Goal: Task Accomplishment & Management: Manage account settings

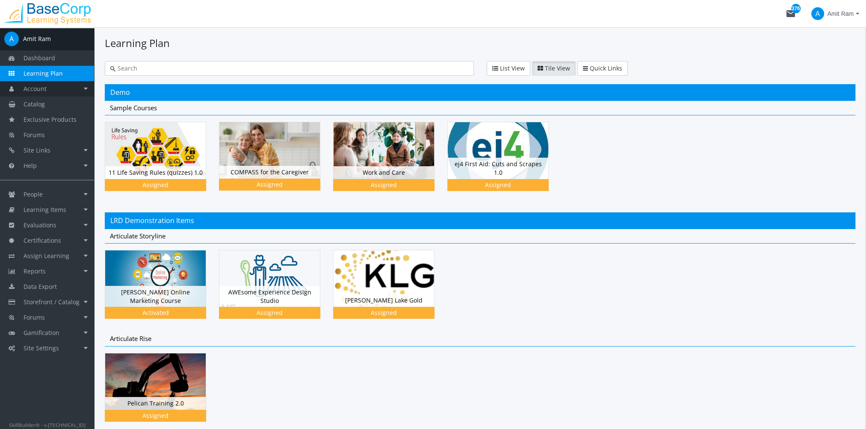
click at [50, 89] on link "Account" at bounding box center [47, 88] width 94 height 15
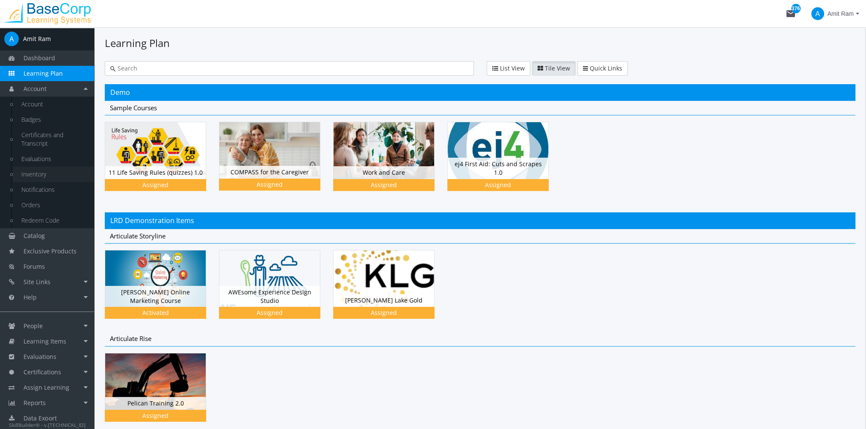
click at [48, 173] on link "Inventory" at bounding box center [53, 174] width 81 height 15
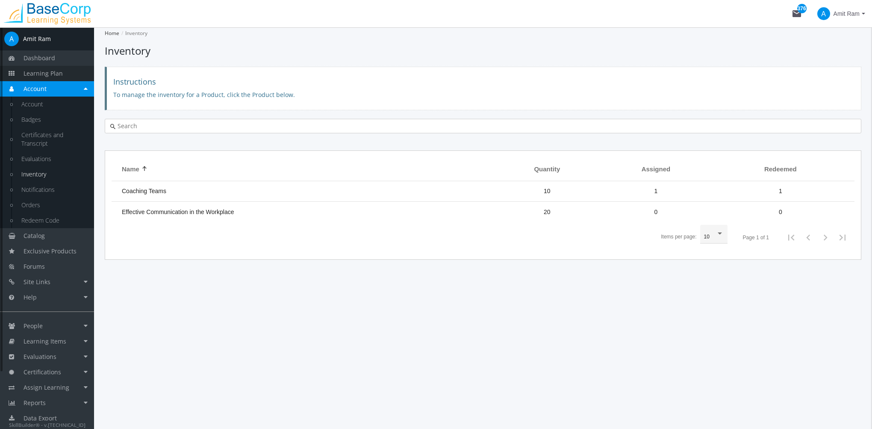
click at [58, 73] on span "Learning Plan" at bounding box center [43, 73] width 39 height 8
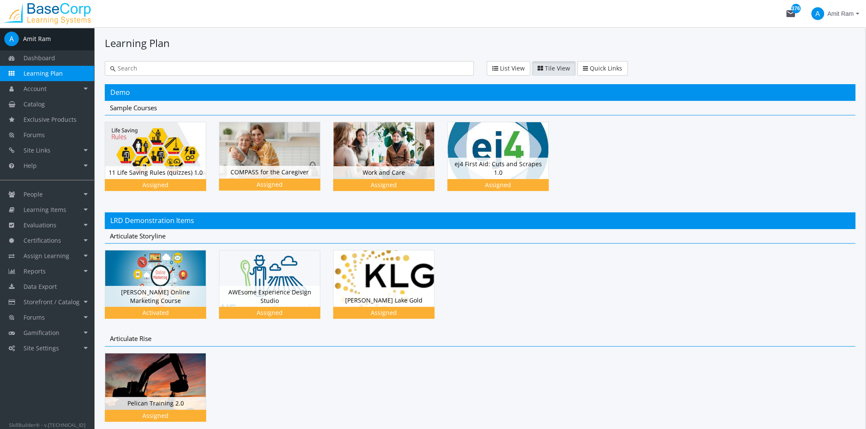
click at [850, 14] on span "Amit Ram" at bounding box center [840, 13] width 26 height 15
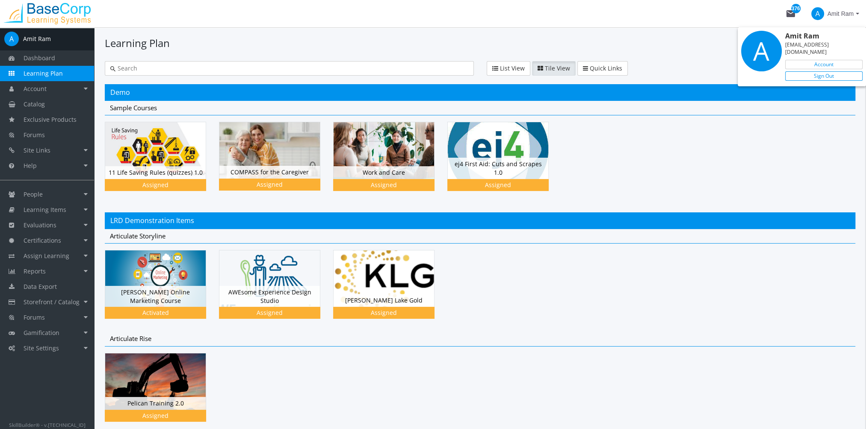
click at [831, 71] on link "Sign Out" at bounding box center [823, 75] width 77 height 9
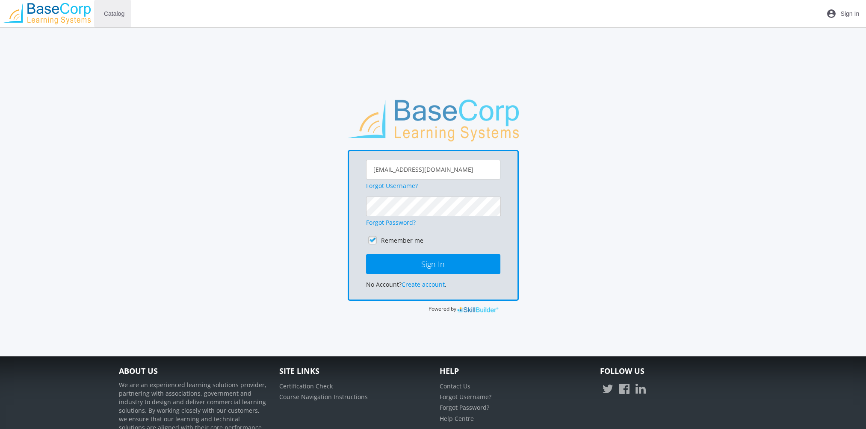
click at [116, 15] on span "Catalog" at bounding box center [114, 13] width 21 height 15
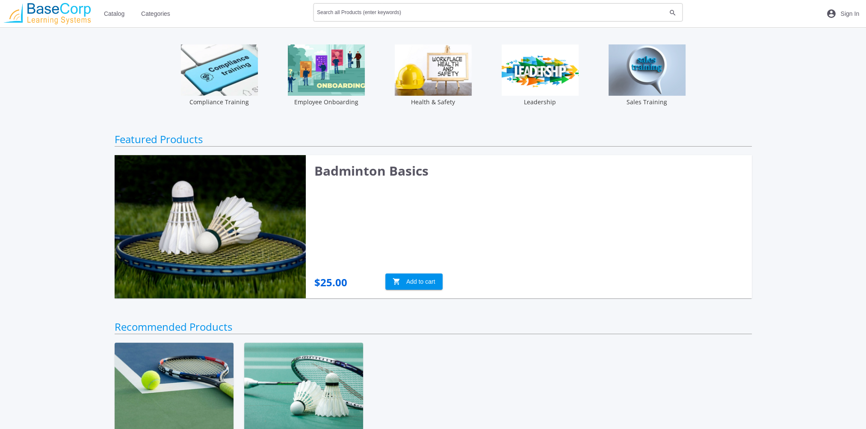
click at [347, 13] on input "Search all Products (enter keywords)" at bounding box center [491, 14] width 349 height 6
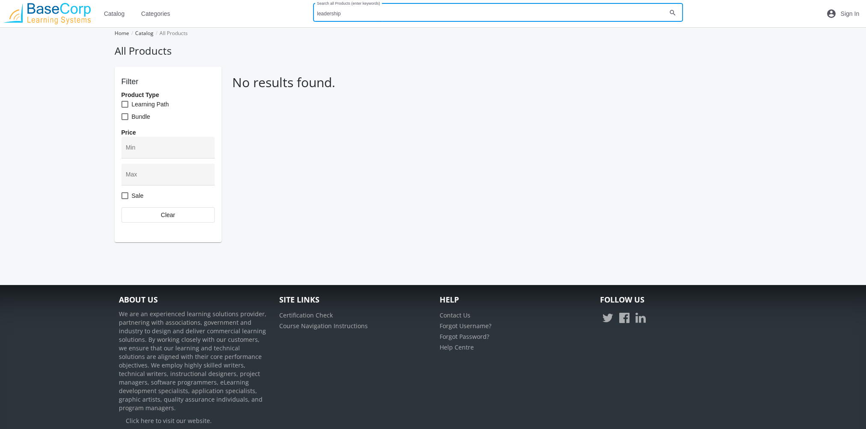
type input "leadership"
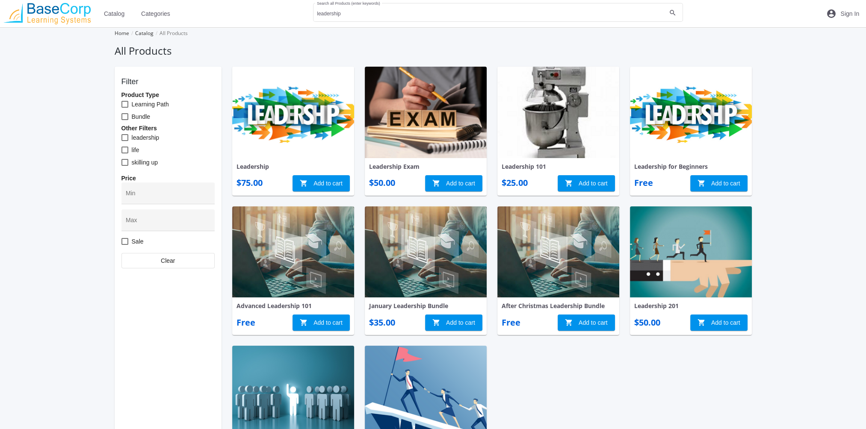
click at [319, 127] on img at bounding box center [293, 112] width 122 height 91
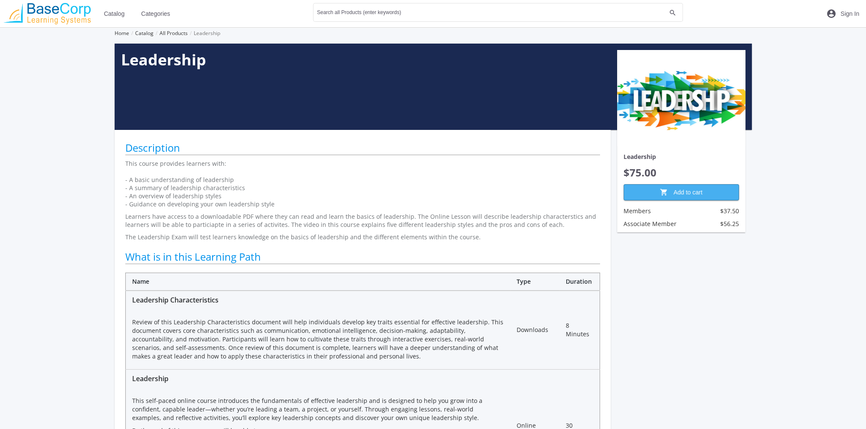
click at [679, 192] on span "shopping_cart Add to cart" at bounding box center [681, 192] width 101 height 15
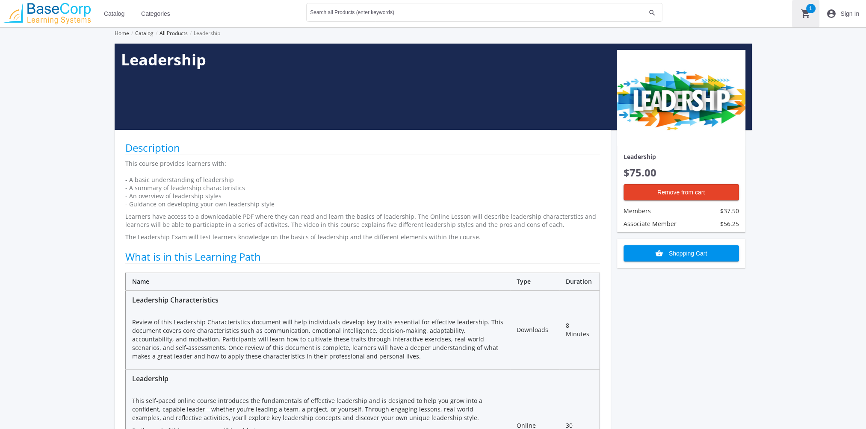
click at [806, 12] on mat-icon "shopping_cart 1" at bounding box center [805, 14] width 10 height 10
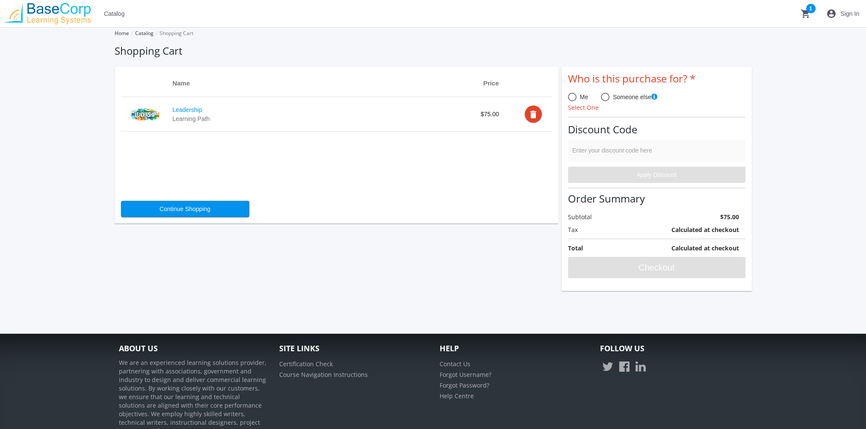
click at [604, 99] on span at bounding box center [605, 97] width 9 height 9
click at [604, 99] on input "Someone else" at bounding box center [605, 98] width 9 height 9
radio input "true"
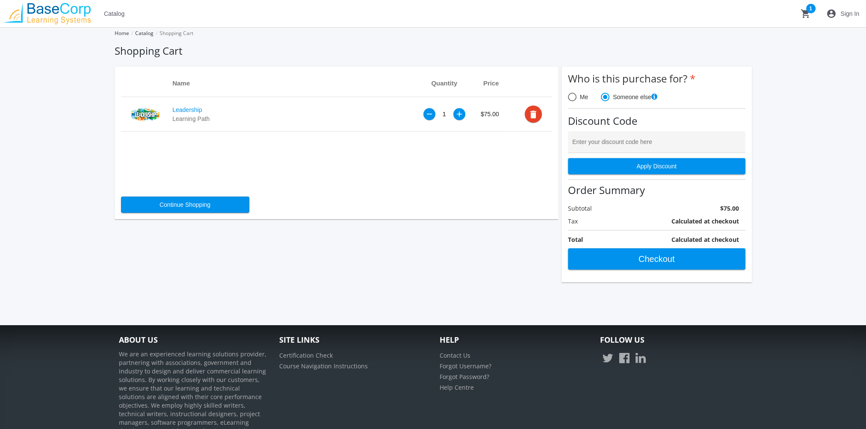
click at [461, 115] on div "+" at bounding box center [459, 114] width 6 height 7
click at [572, 98] on span at bounding box center [572, 97] width 9 height 9
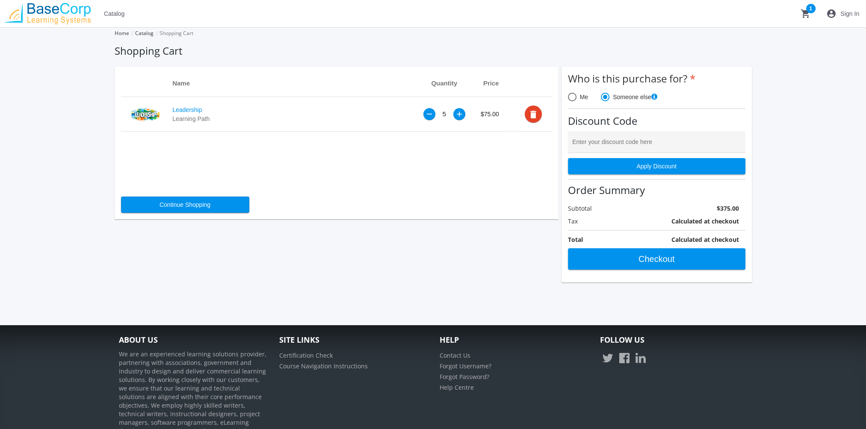
click at [572, 98] on input "Me" at bounding box center [572, 98] width 9 height 9
radio input "true"
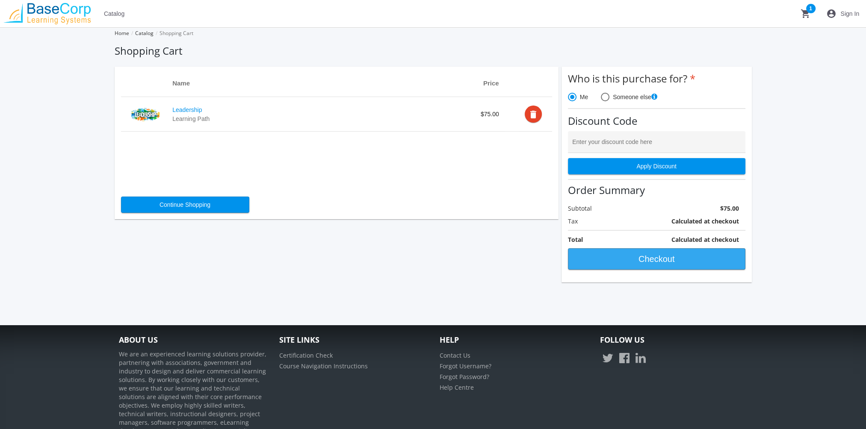
click at [639, 257] on span "Checkout" at bounding box center [656, 258] width 163 height 15
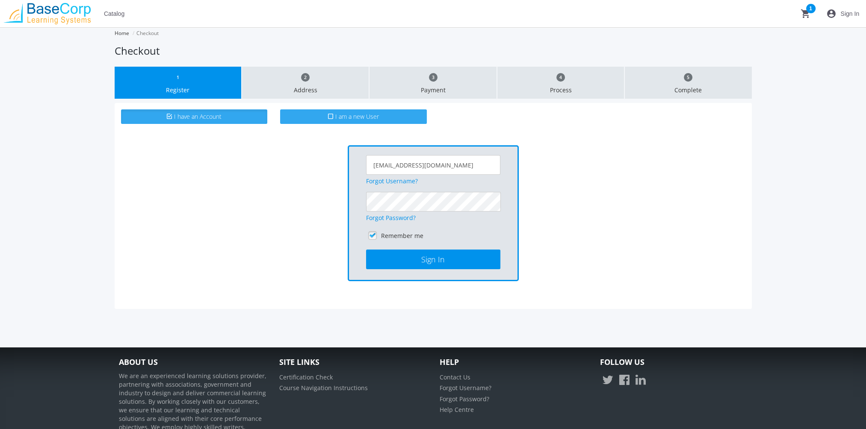
click at [379, 121] on label "I am a new User" at bounding box center [353, 116] width 147 height 15
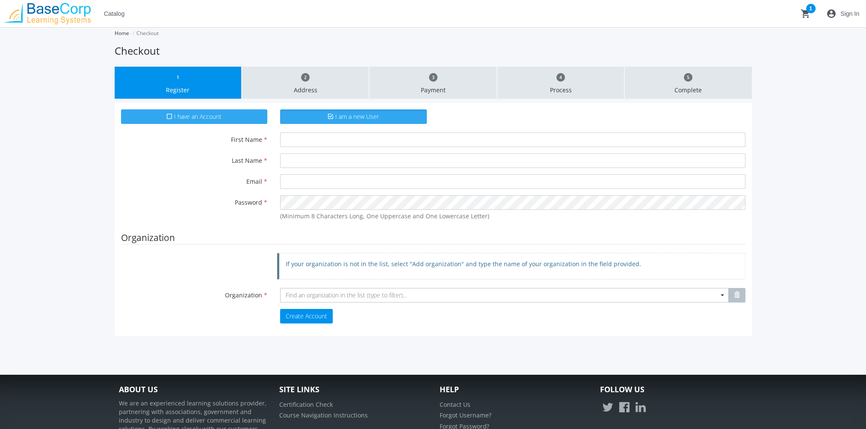
click at [199, 119] on span "I have an Account" at bounding box center [197, 116] width 47 height 8
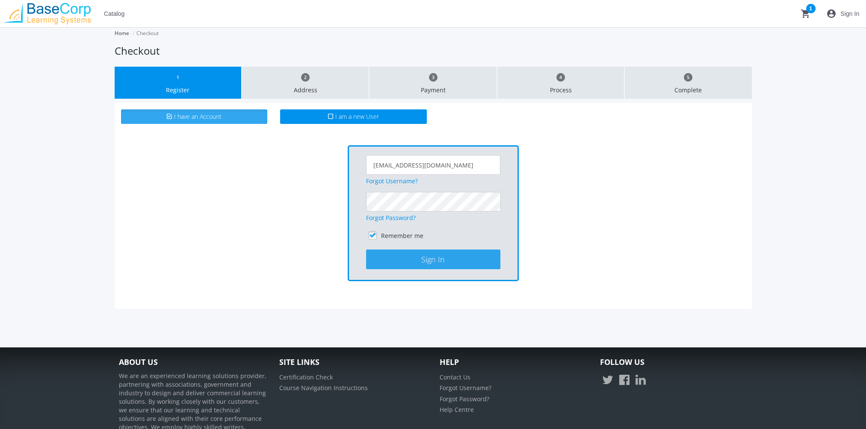
click at [469, 250] on button "Sign In" at bounding box center [433, 260] width 134 height 20
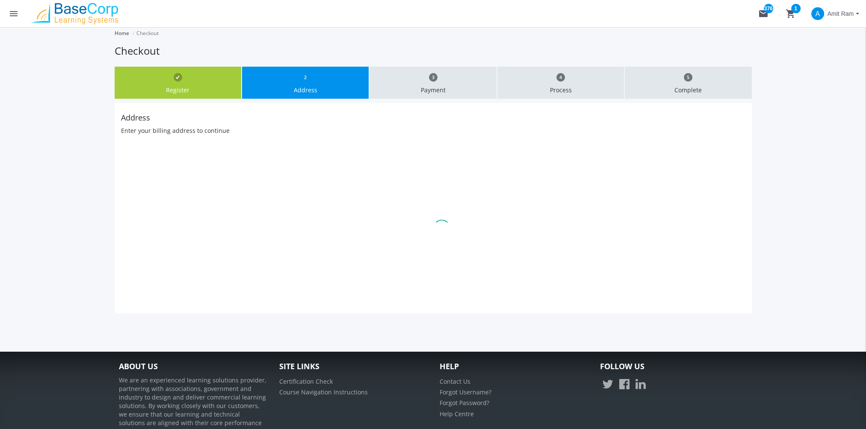
type input "625 Leger Way"
type input "Edmonton"
select select "1"
type input "T6W7R5"
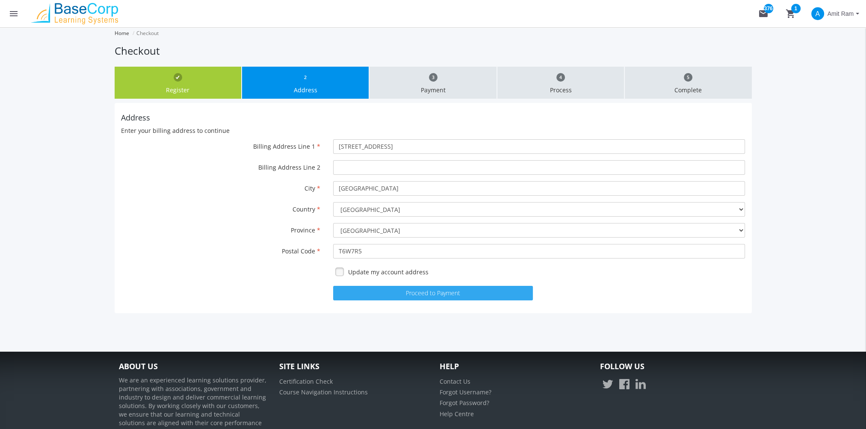
drag, startPoint x: 469, startPoint y: 292, endPoint x: 550, endPoint y: 345, distance: 97.3
click at [471, 292] on button "Proceed to Payment" at bounding box center [433, 293] width 200 height 15
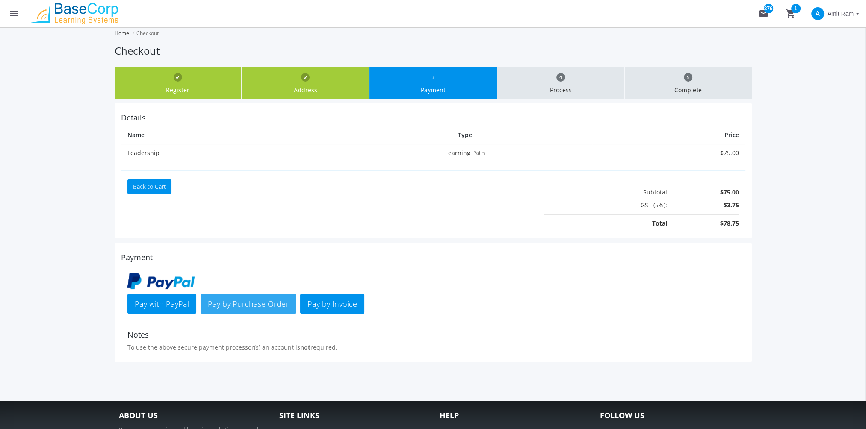
drag, startPoint x: 268, startPoint y: 301, endPoint x: 273, endPoint y: 301, distance: 5.1
click at [273, 301] on span "Pay by Purchase Order" at bounding box center [248, 304] width 81 height 10
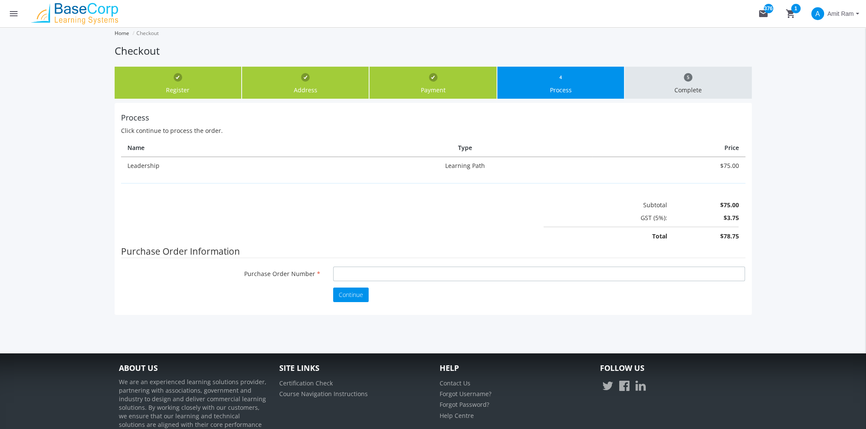
click at [501, 274] on input "Purchase Order Number" at bounding box center [539, 274] width 412 height 15
type input "lfksdfjl"
drag, startPoint x: 353, startPoint y: 291, endPoint x: 366, endPoint y: 290, distance: 13.7
click at [354, 291] on span "Continue" at bounding box center [351, 295] width 24 height 8
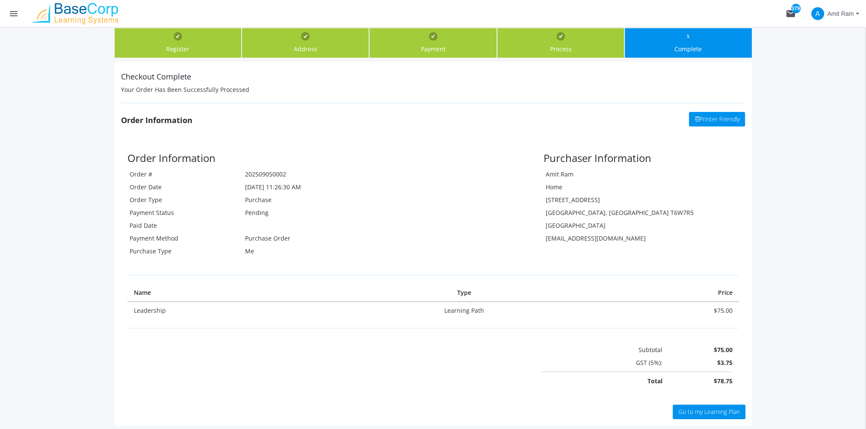
scroll to position [85, 0]
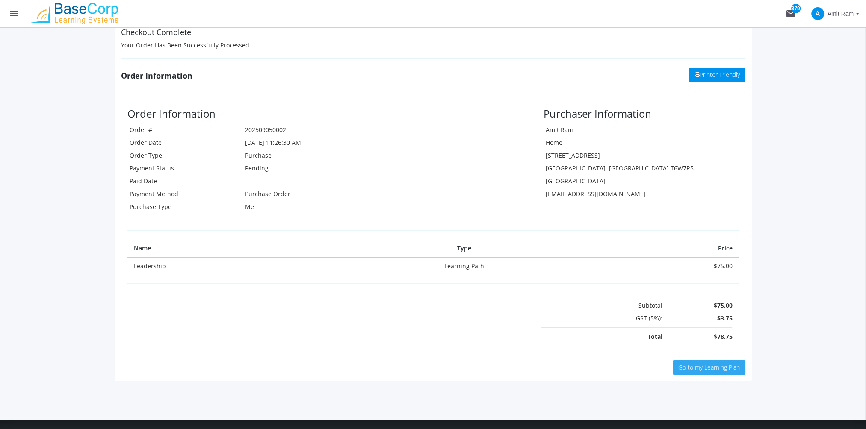
click at [714, 364] on span "Go to my Learning Plan" at bounding box center [709, 367] width 62 height 8
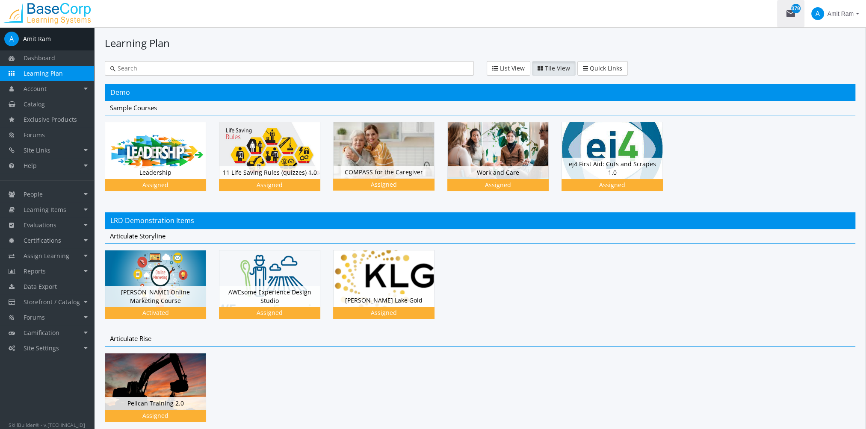
click at [790, 16] on mat-icon "mail 379" at bounding box center [790, 14] width 10 height 10
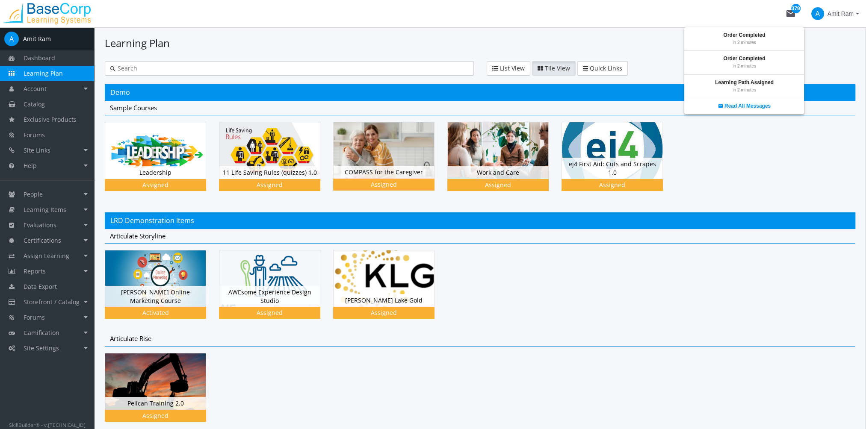
click at [639, 303] on div at bounding box center [433, 214] width 866 height 429
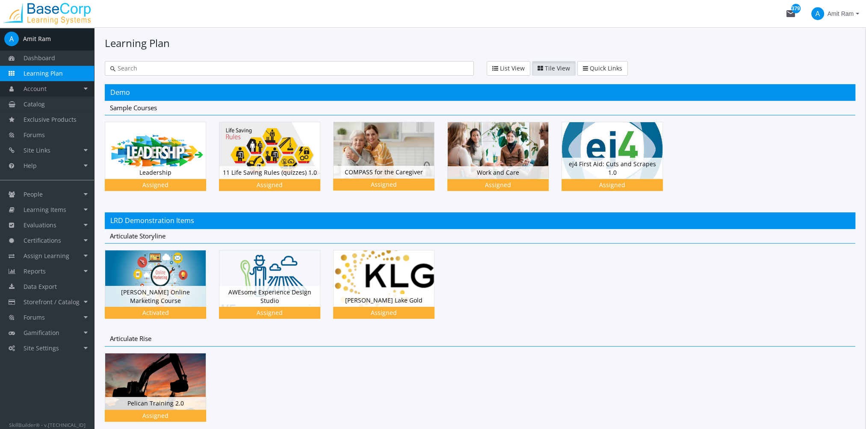
click at [57, 89] on link "Account" at bounding box center [47, 88] width 94 height 15
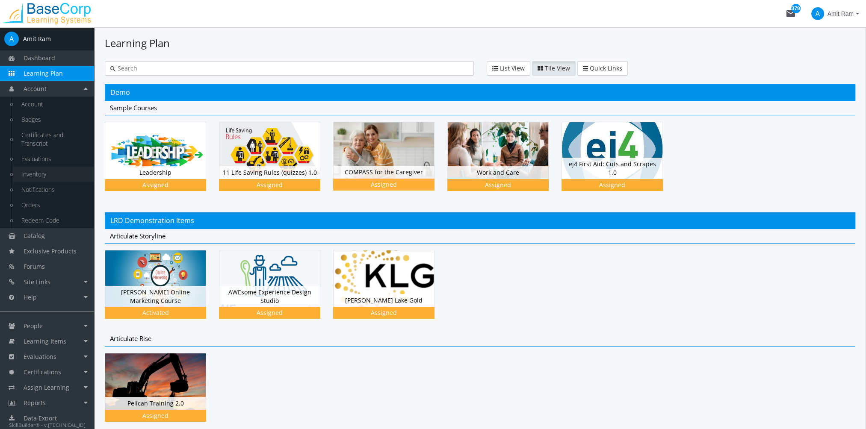
click at [44, 176] on link "Inventory" at bounding box center [53, 174] width 81 height 15
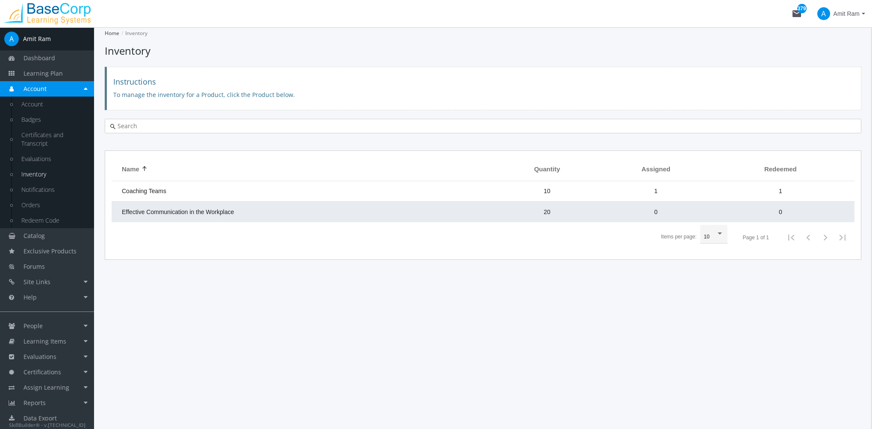
click at [255, 211] on td "Effective Communication in the Workplace" at bounding box center [303, 212] width 383 height 21
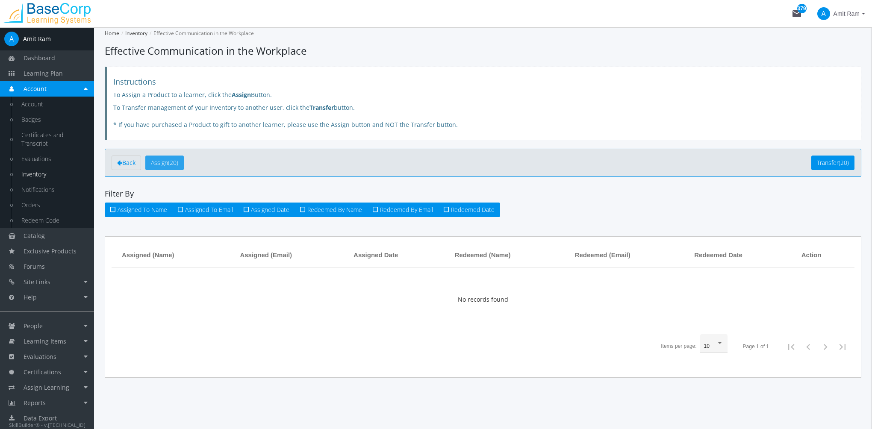
click at [163, 160] on span "Assign" at bounding box center [159, 163] width 17 height 8
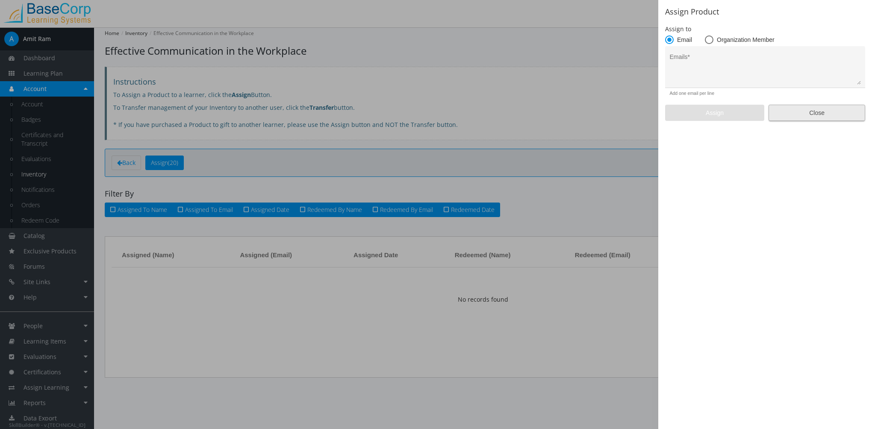
click at [814, 114] on span "Close" at bounding box center [817, 112] width 82 height 15
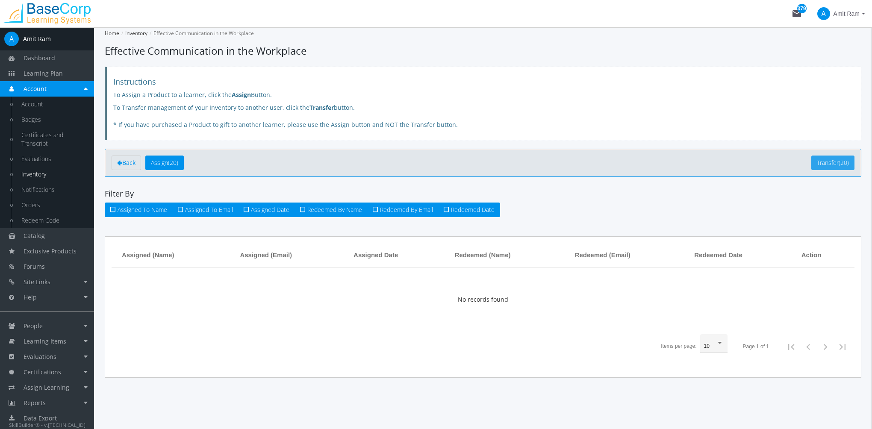
click at [824, 164] on span "Transfer" at bounding box center [828, 163] width 22 height 8
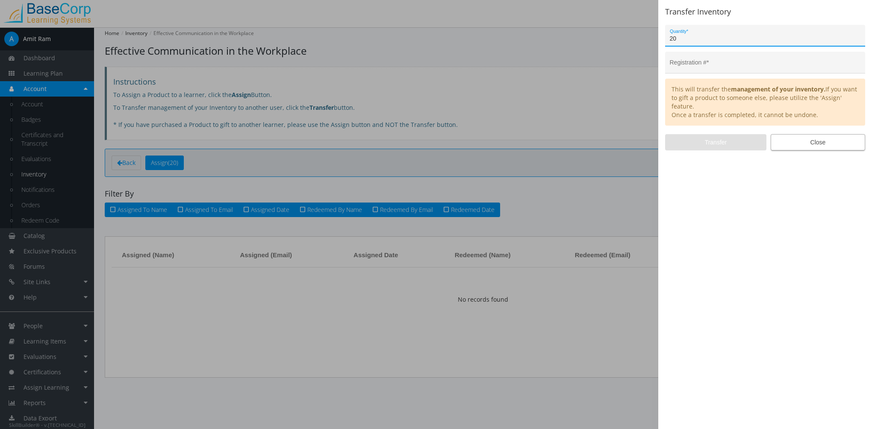
click at [817, 141] on span "Close" at bounding box center [818, 142] width 80 height 15
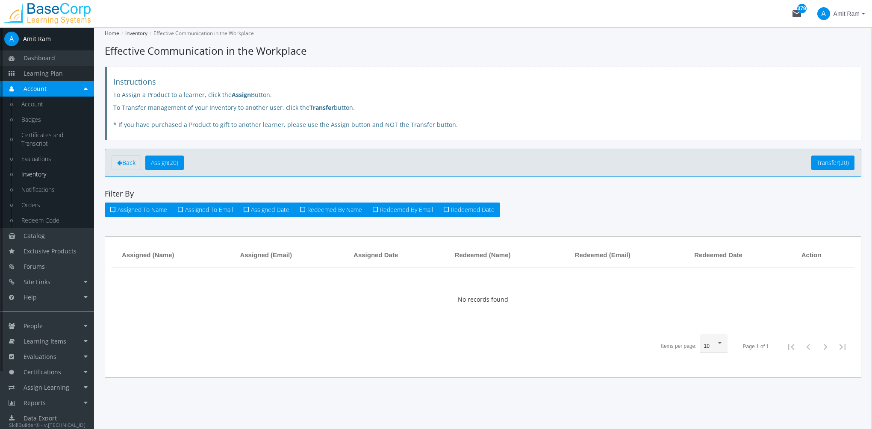
click at [60, 74] on span "Learning Plan" at bounding box center [43, 73] width 39 height 8
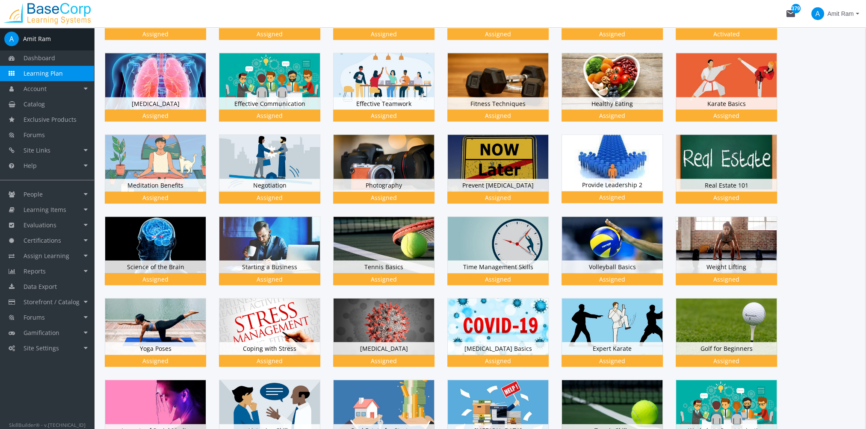
scroll to position [2479, 0]
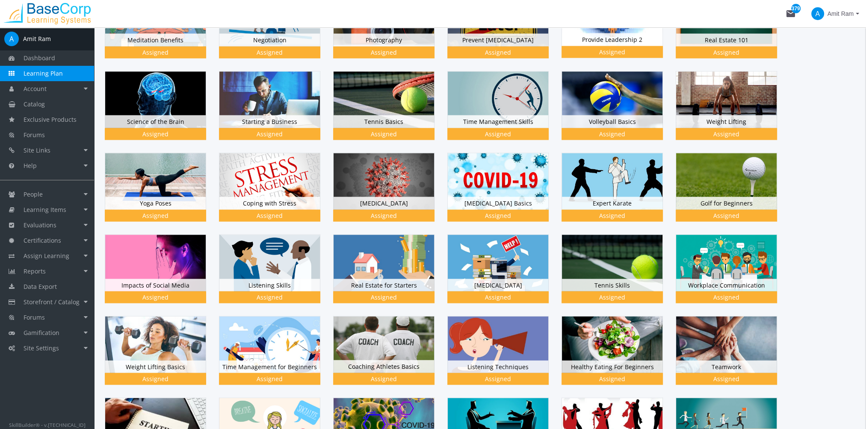
drag, startPoint x: 863, startPoint y: 291, endPoint x: 857, endPoint y: 150, distance: 141.2
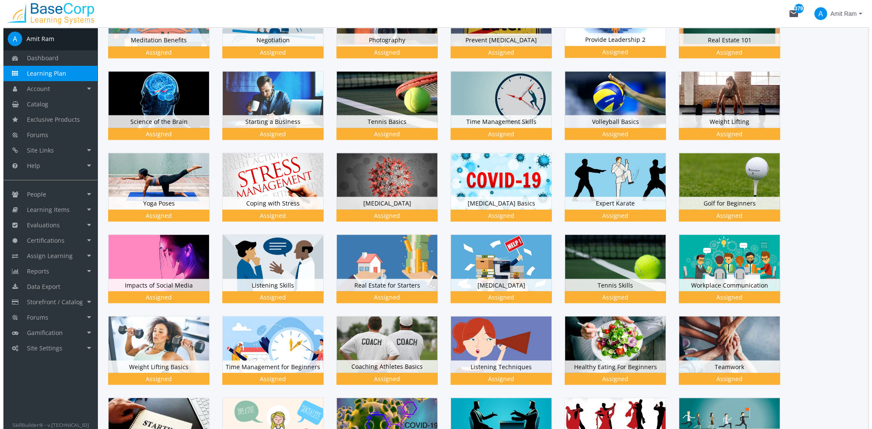
scroll to position [0, 0]
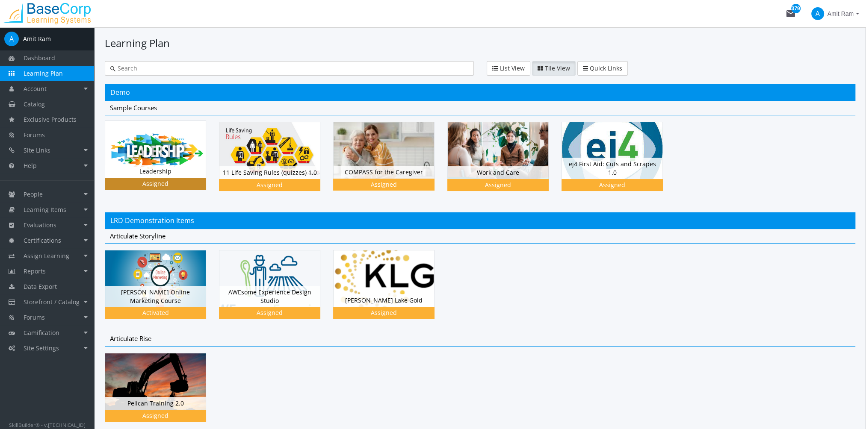
click at [139, 153] on img at bounding box center [155, 149] width 100 height 56
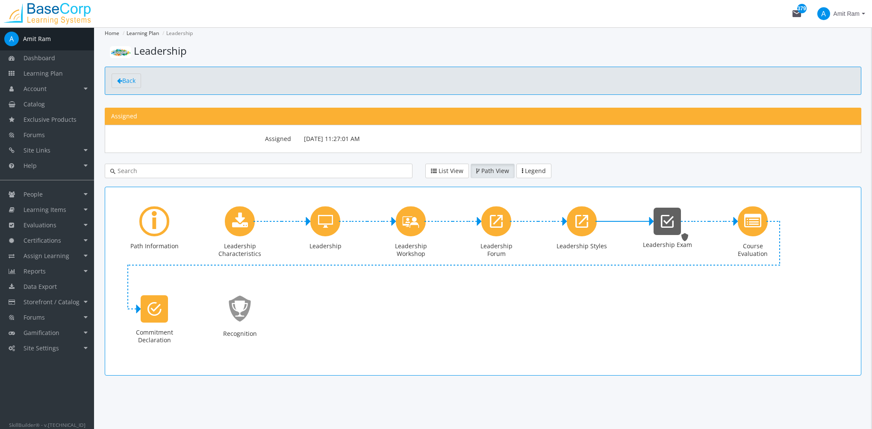
click at [667, 222] on icon "Leadership Exam" at bounding box center [667, 221] width 13 height 17
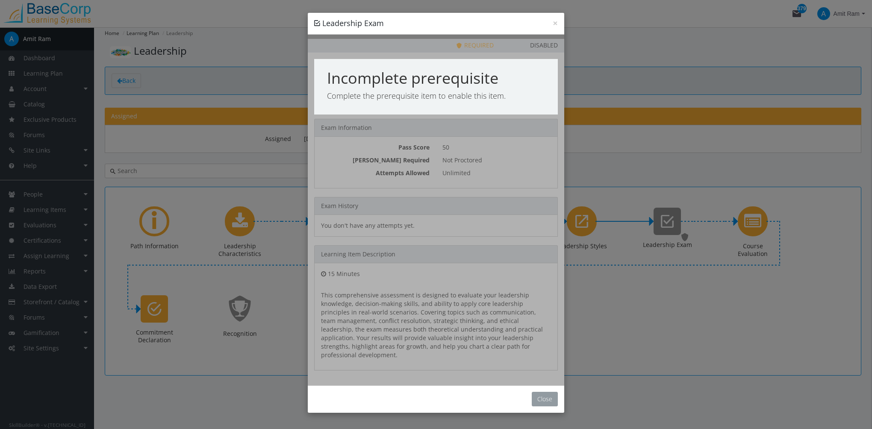
click at [551, 392] on button "Close" at bounding box center [545, 399] width 26 height 15
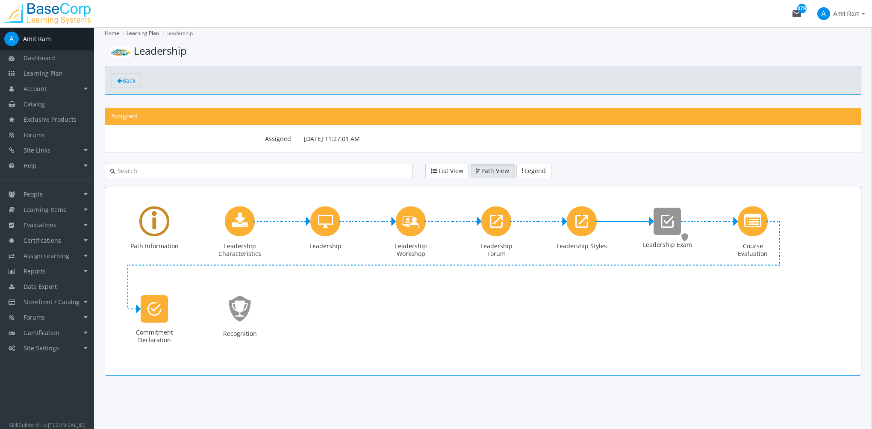
click at [146, 224] on div "Learning Path" at bounding box center [154, 221] width 30 height 30
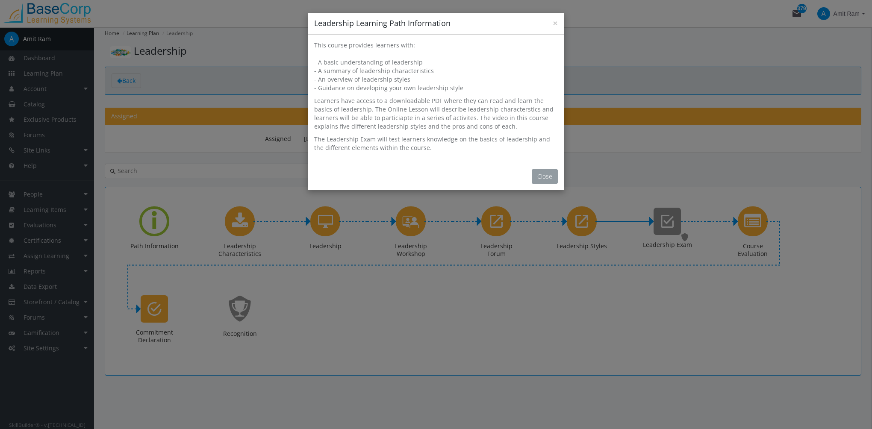
click at [549, 176] on button "Close" at bounding box center [545, 176] width 26 height 15
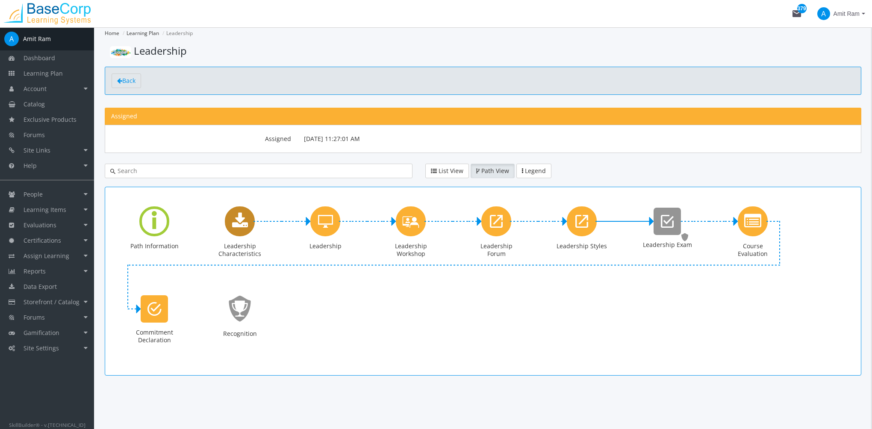
click at [236, 231] on div "Leadership Characteristics" at bounding box center [240, 221] width 30 height 30
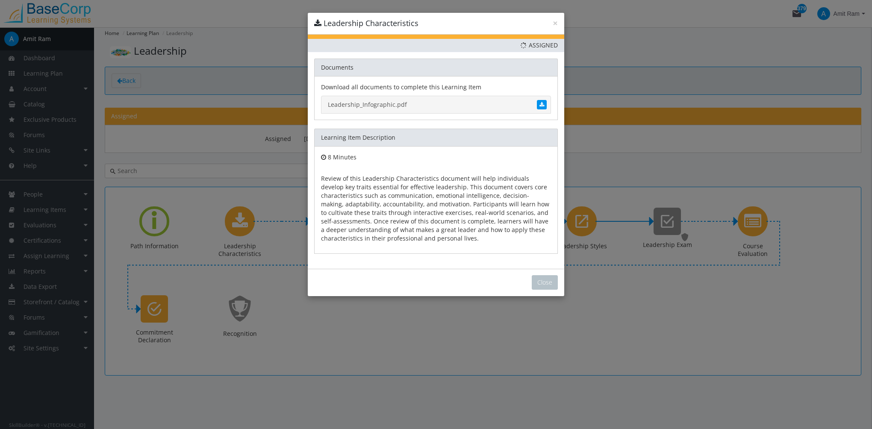
click at [379, 104] on link "Leadership_Infographic.pdf" at bounding box center [436, 105] width 230 height 18
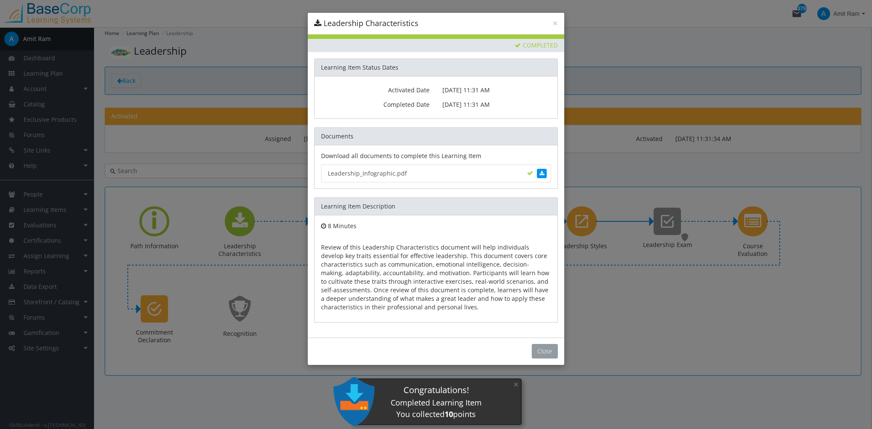
click at [544, 348] on button "Close" at bounding box center [545, 351] width 26 height 15
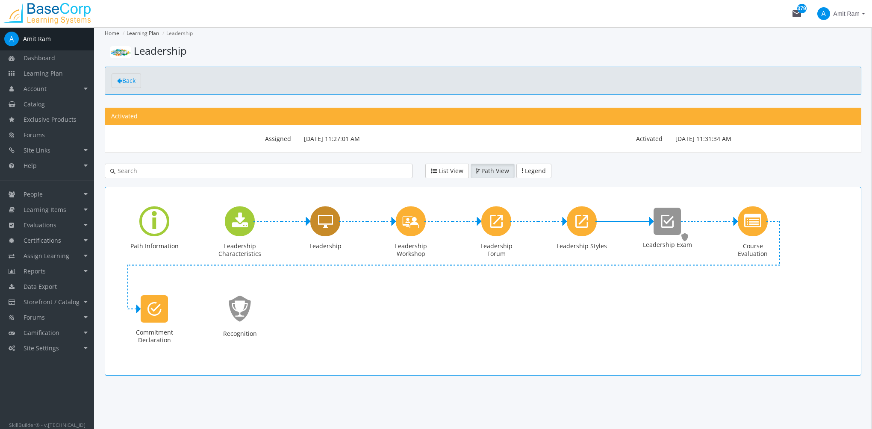
click at [328, 224] on icon "Leadership" at bounding box center [325, 221] width 15 height 17
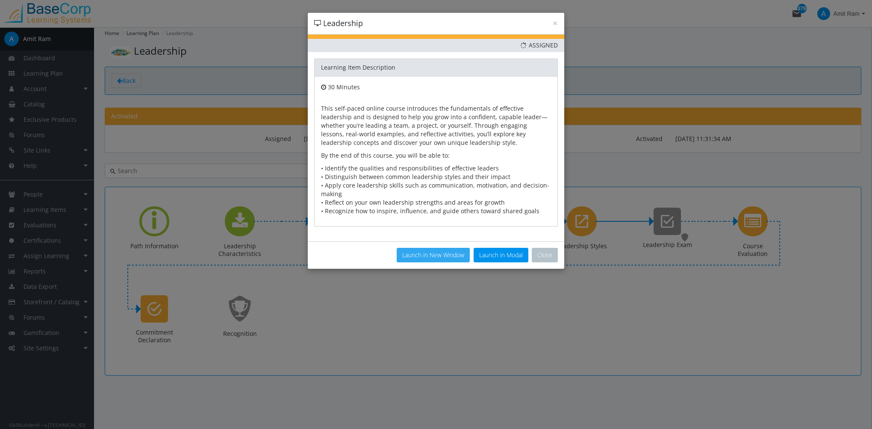
click at [434, 252] on button "Launch in New Window" at bounding box center [433, 255] width 73 height 15
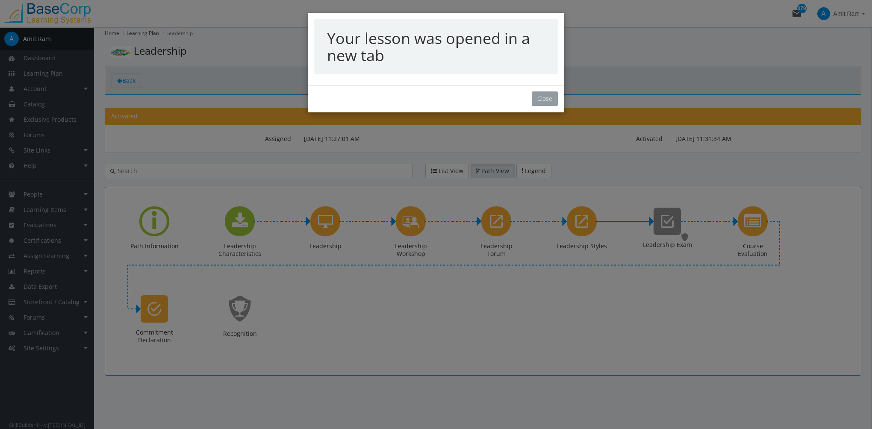
click at [552, 101] on button "Close" at bounding box center [545, 98] width 26 height 15
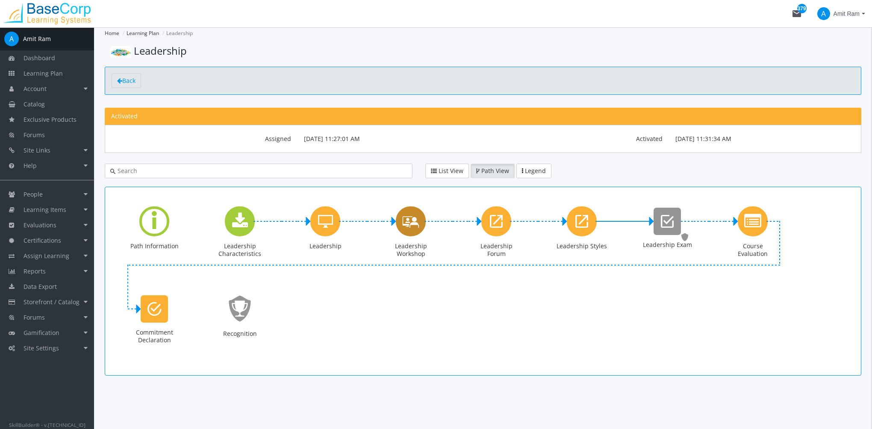
click at [410, 227] on icon "Leadership Workshop" at bounding box center [410, 221] width 17 height 24
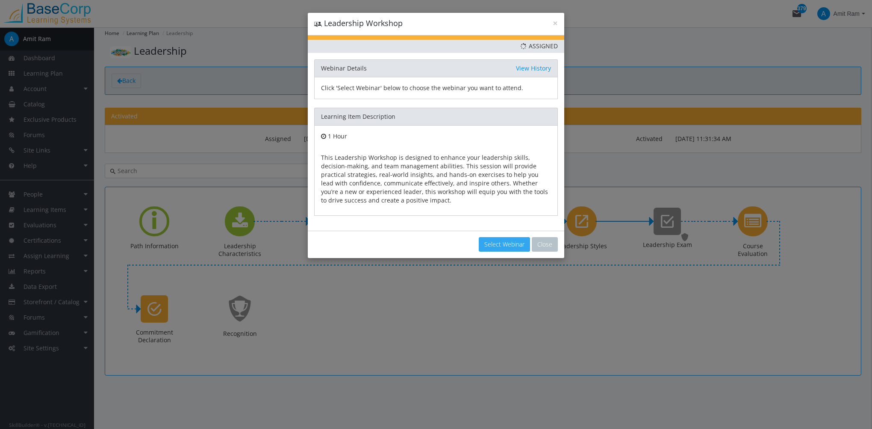
click at [502, 245] on button "Select Webinar" at bounding box center [504, 244] width 51 height 15
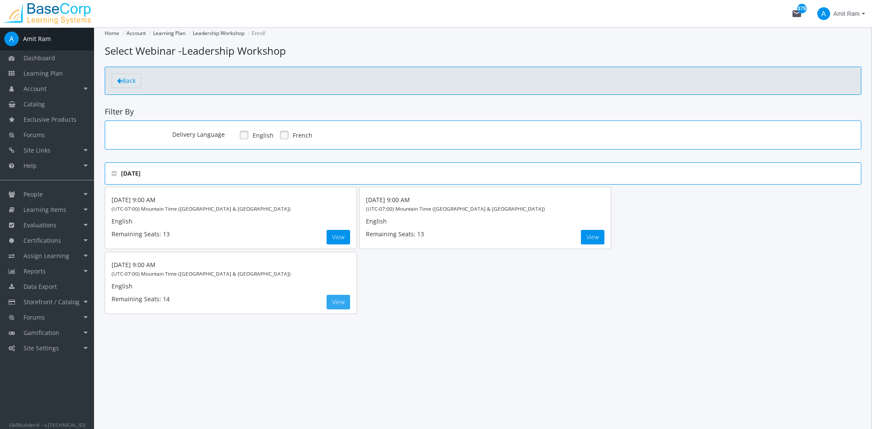
click at [342, 303] on button "View" at bounding box center [339, 302] width 24 height 15
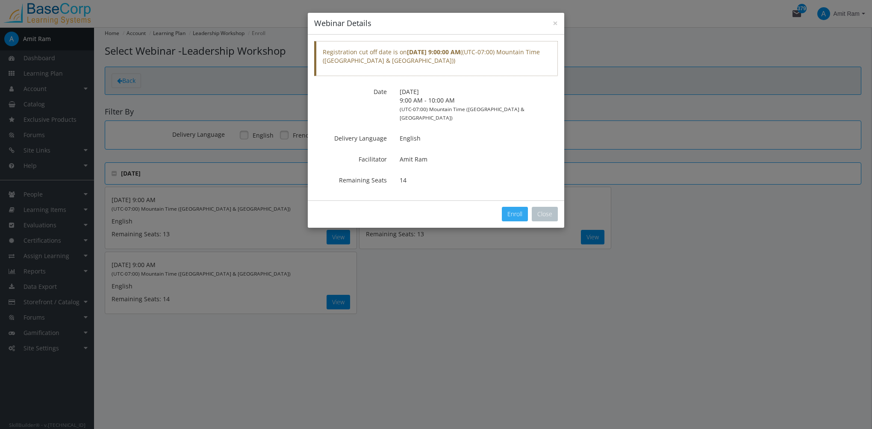
click at [511, 207] on button "Enroll" at bounding box center [515, 214] width 26 height 15
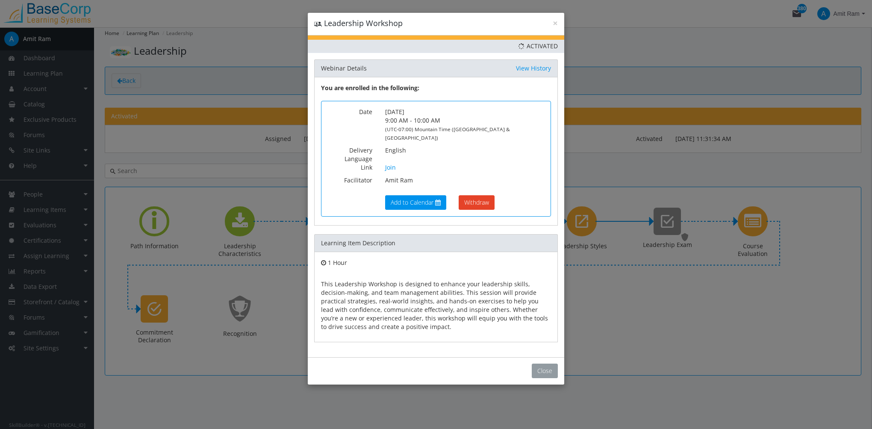
click at [551, 364] on button "Close" at bounding box center [545, 371] width 26 height 15
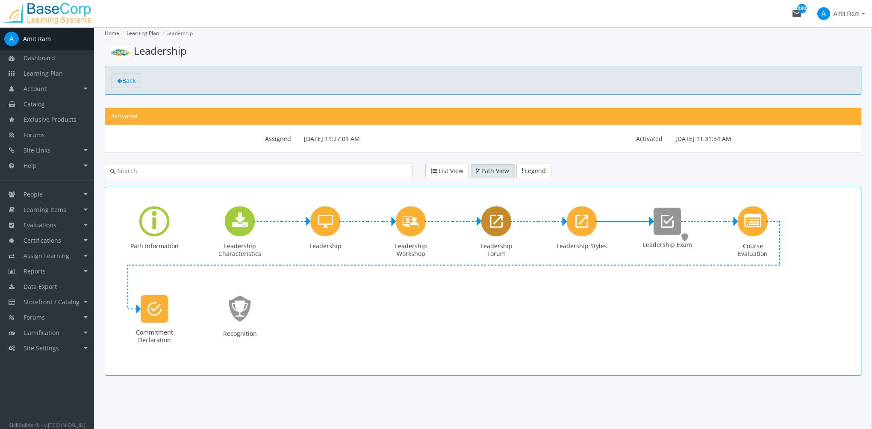
click at [495, 215] on icon "Leadership Forum" at bounding box center [496, 221] width 13 height 17
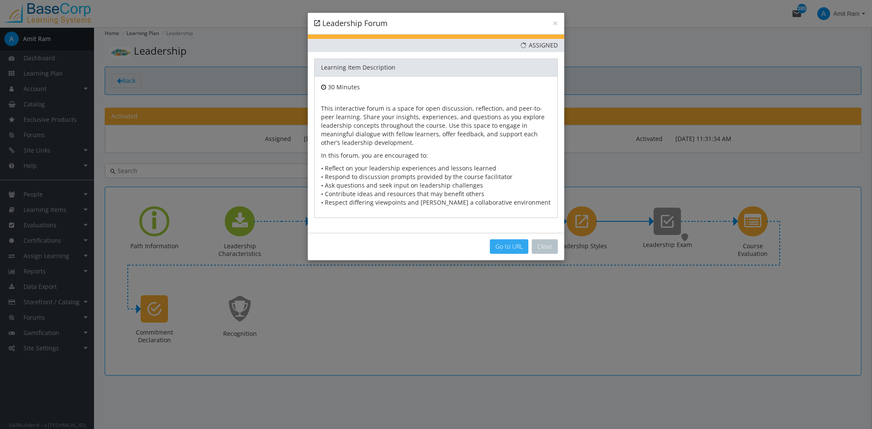
click at [509, 246] on link "Go to URL" at bounding box center [509, 246] width 38 height 15
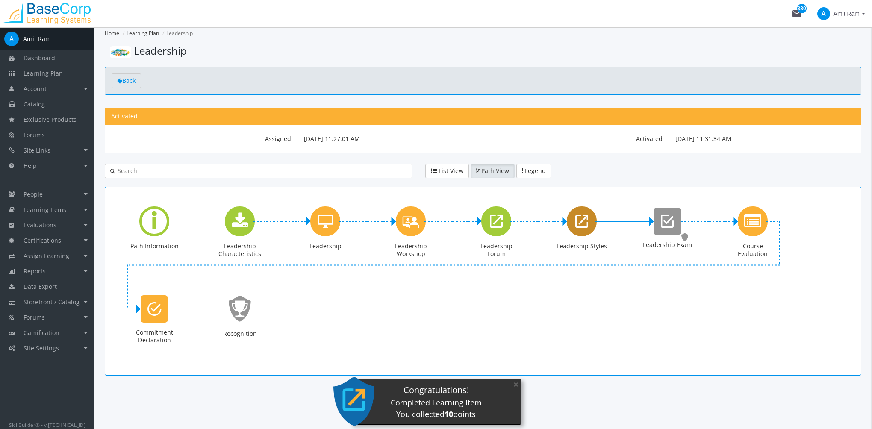
click at [589, 226] on div "Leadership Styles" at bounding box center [582, 221] width 30 height 30
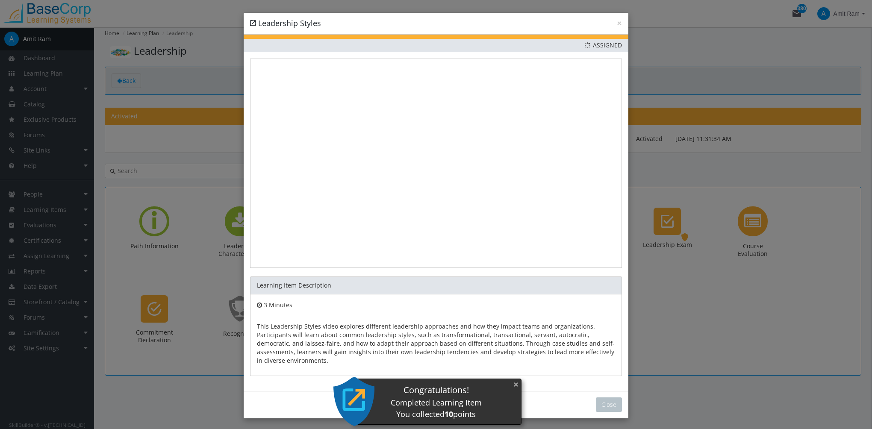
click at [517, 385] on button "×" at bounding box center [516, 385] width 14 height 18
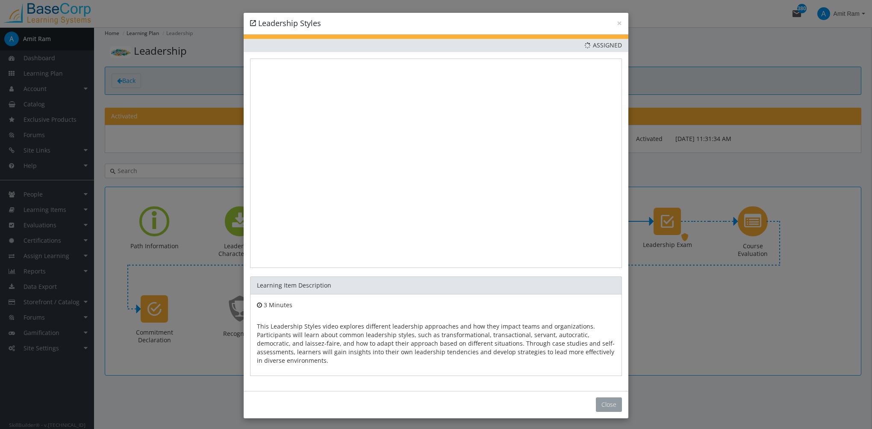
click at [602, 406] on button "Close" at bounding box center [609, 405] width 26 height 15
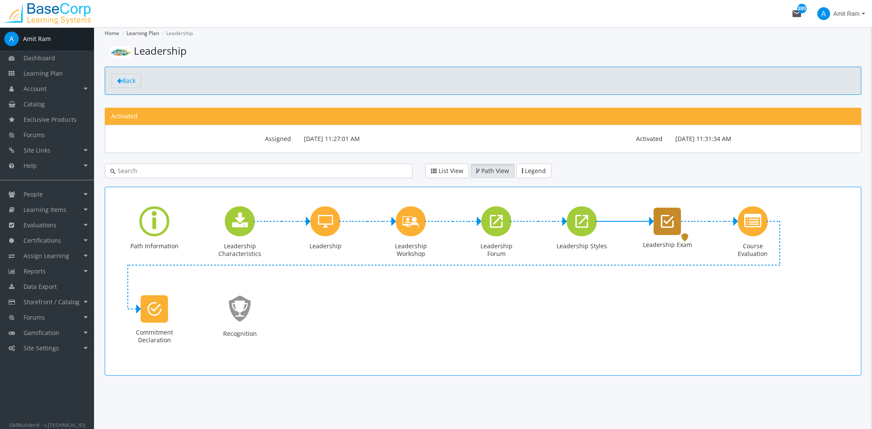
click at [670, 229] on div "Leadership Exam" at bounding box center [667, 221] width 27 height 27
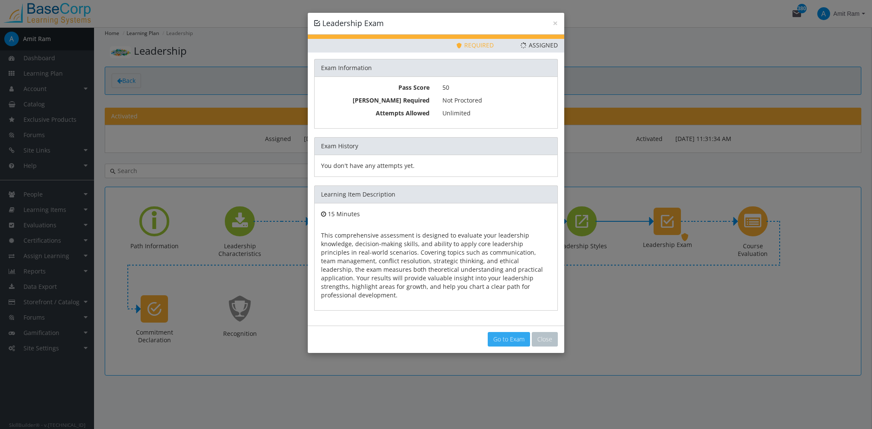
click at [506, 332] on link "Go to Exam" at bounding box center [509, 339] width 42 height 15
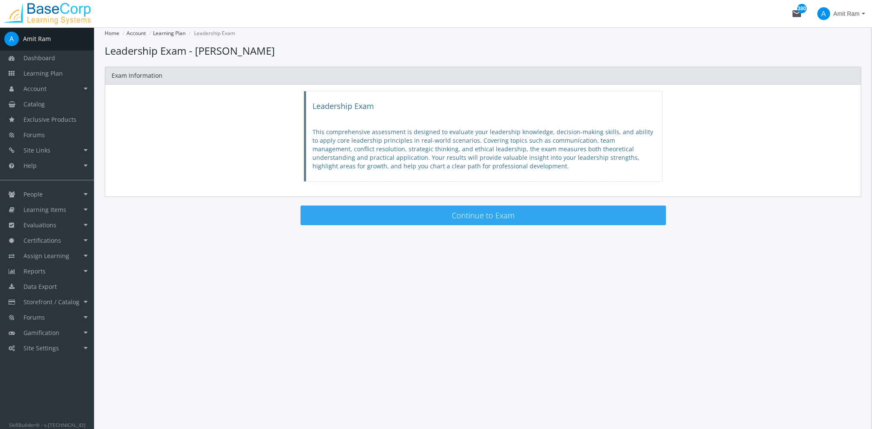
click at [375, 217] on button "Continue to Exam" at bounding box center [483, 216] width 365 height 20
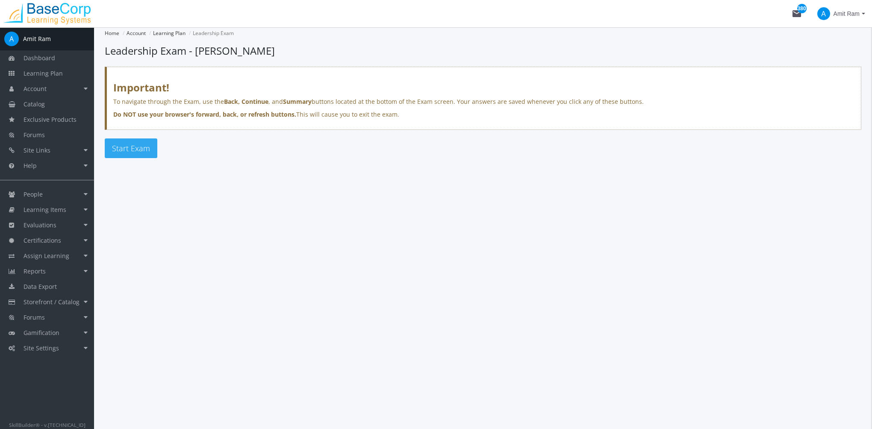
click at [120, 149] on span "Start Exam" at bounding box center [131, 148] width 38 height 10
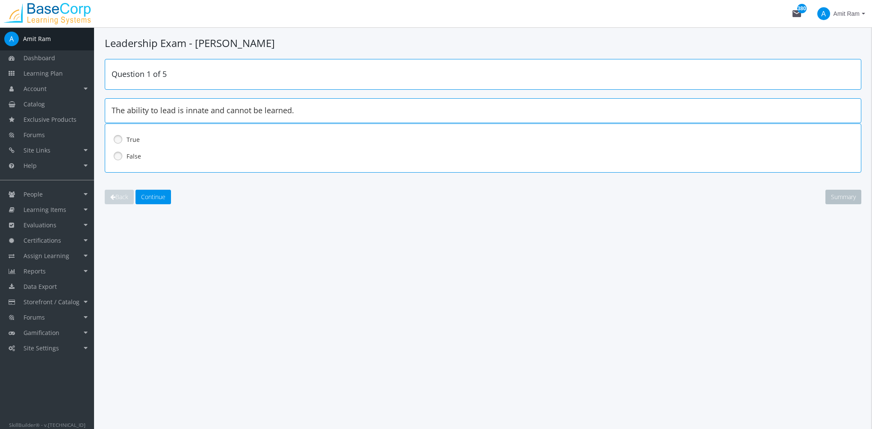
click at [128, 153] on label "False" at bounding box center [461, 156] width 669 height 9
click at [154, 195] on span "Continue" at bounding box center [153, 197] width 24 height 8
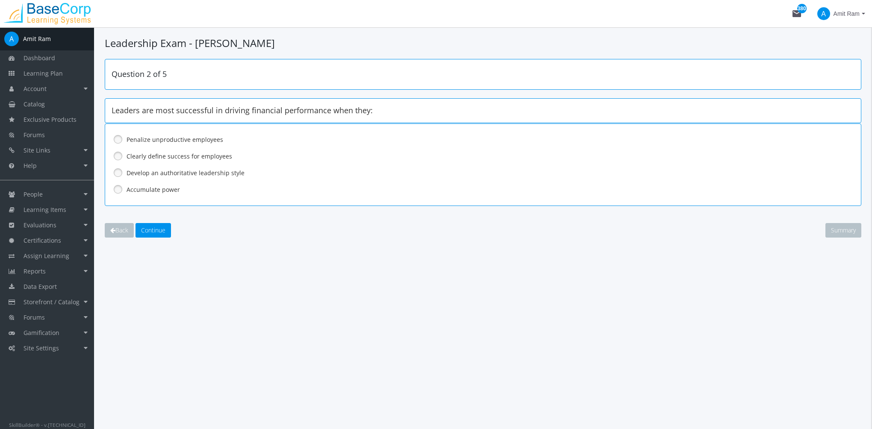
click at [179, 155] on label "Clearly define success for employees" at bounding box center [461, 156] width 669 height 9
click at [162, 233] on span "Continue" at bounding box center [153, 230] width 24 height 8
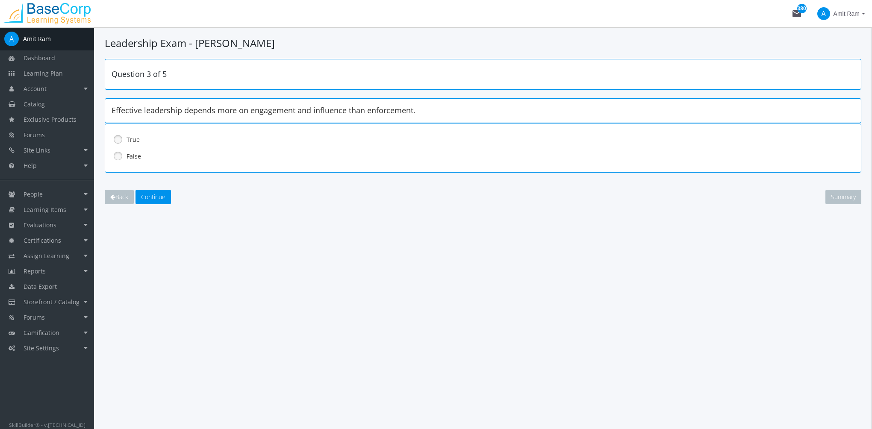
click at [140, 137] on label "True" at bounding box center [461, 140] width 669 height 9
click at [151, 201] on button "Continue" at bounding box center [153, 197] width 35 height 15
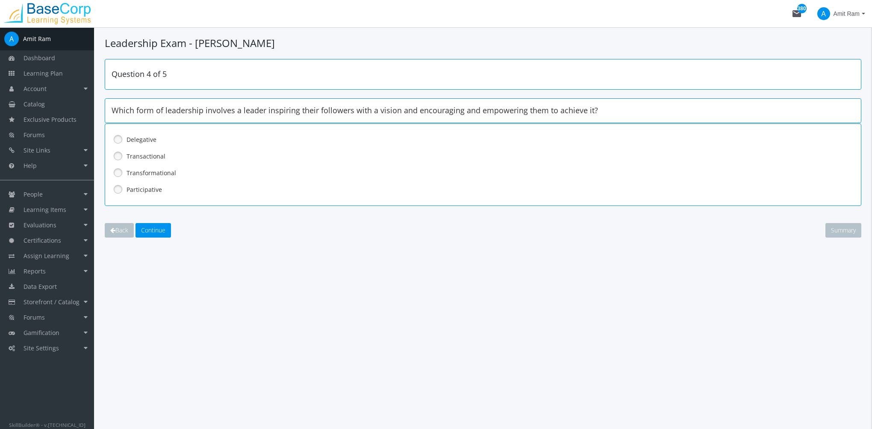
click at [149, 173] on label "Transformational" at bounding box center [461, 173] width 669 height 9
click at [154, 233] on span "Continue" at bounding box center [153, 230] width 24 height 8
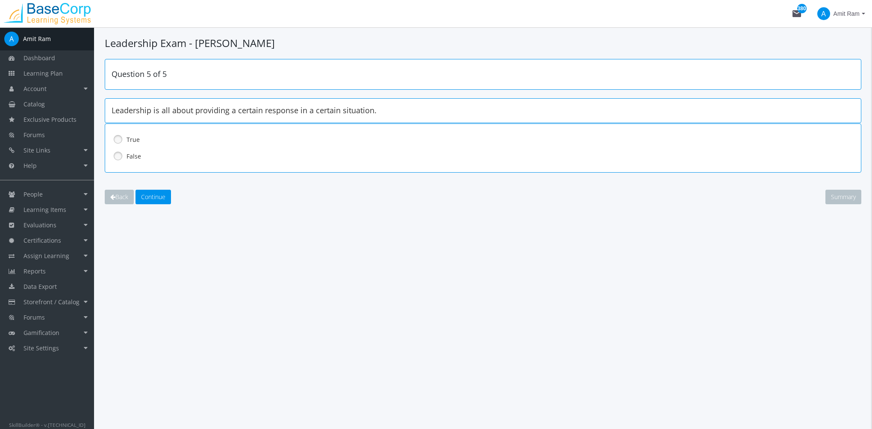
click at [132, 154] on label "False" at bounding box center [461, 156] width 669 height 9
click at [155, 193] on span "Continue" at bounding box center [153, 197] width 24 height 8
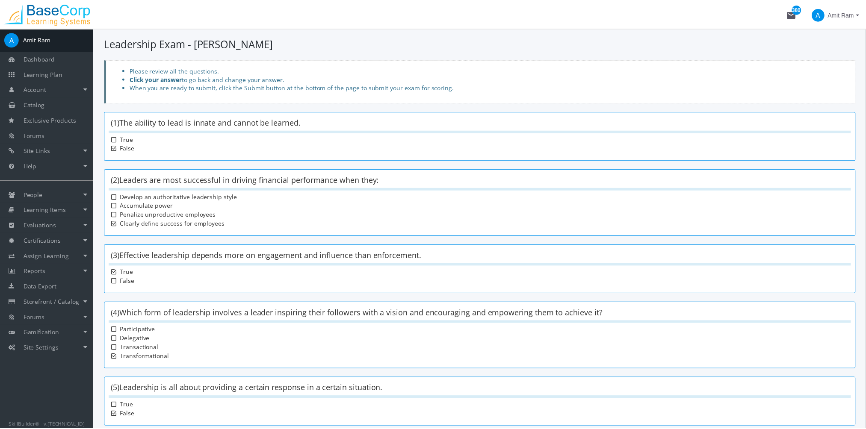
scroll to position [67, 0]
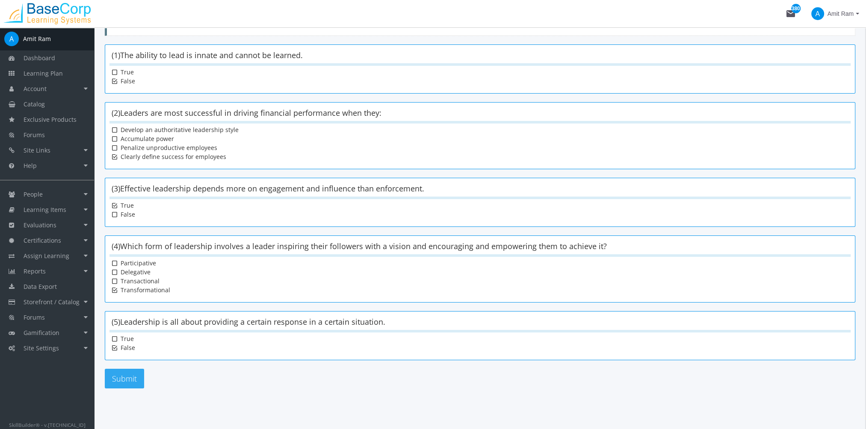
click at [123, 381] on button "Submit" at bounding box center [124, 379] width 39 height 20
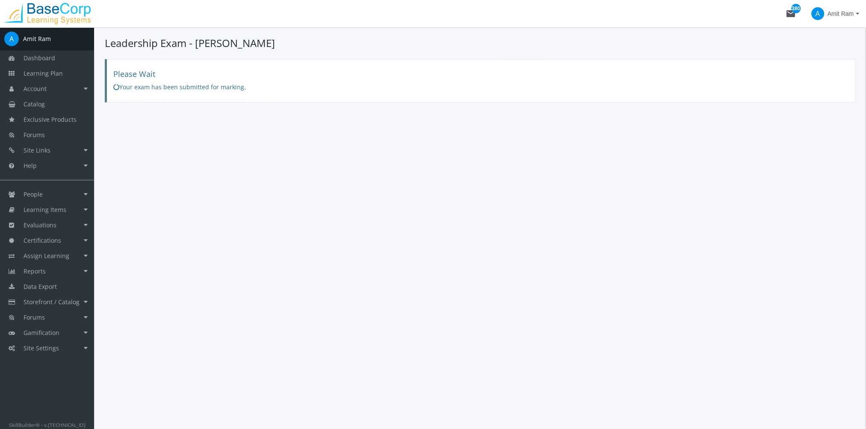
scroll to position [0, 0]
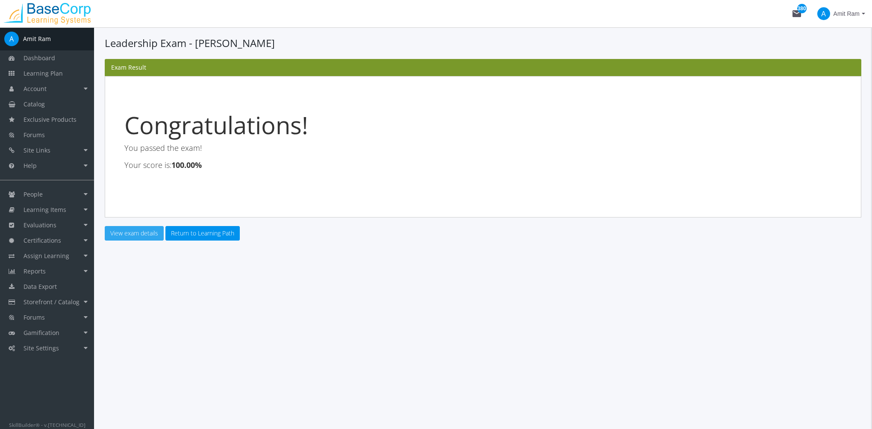
click at [144, 234] on link "View exam details" at bounding box center [134, 233] width 59 height 15
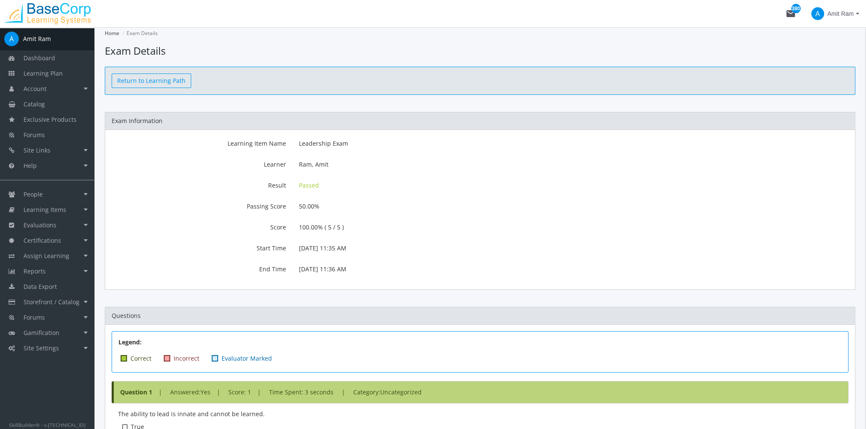
click at [154, 82] on link "Return to Learning Path" at bounding box center [152, 81] width 80 height 15
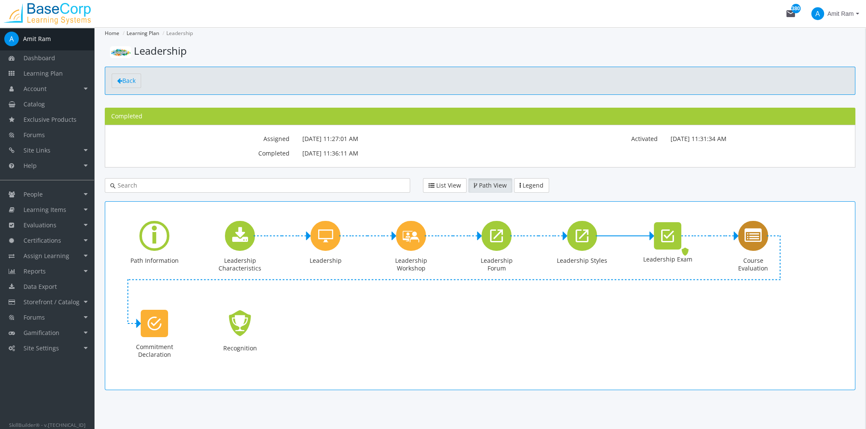
click at [753, 233] on icon "Course Evaluation" at bounding box center [752, 235] width 17 height 17
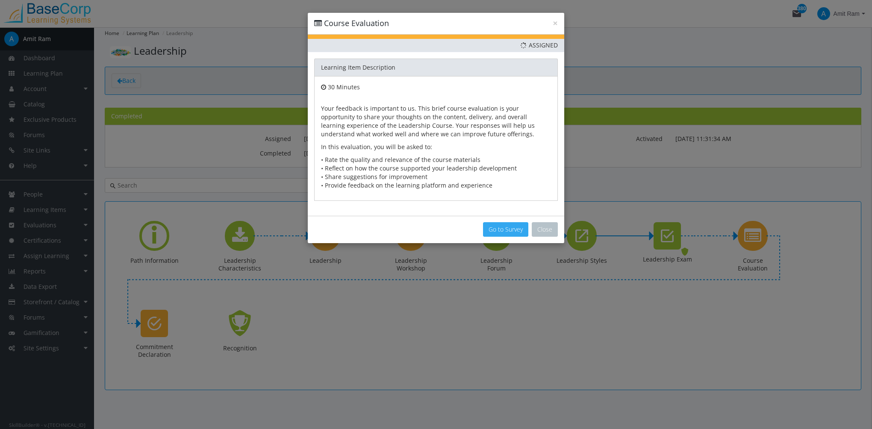
click at [504, 227] on button "Go to Survey" at bounding box center [505, 229] width 45 height 15
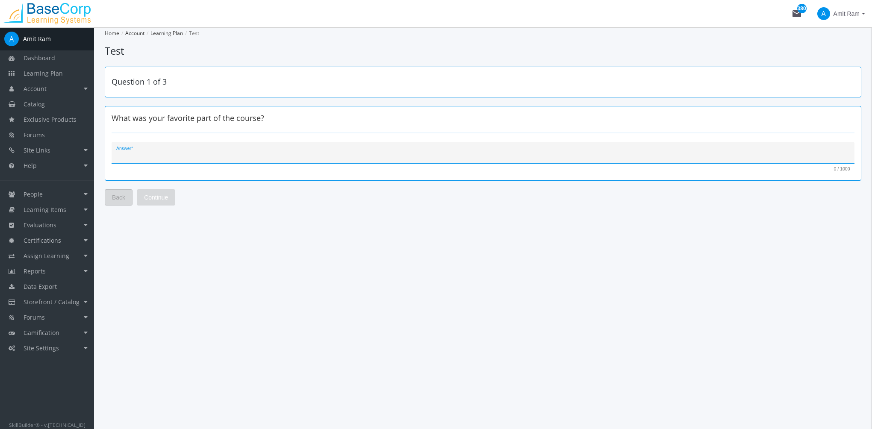
click at [197, 153] on textarea "Answer *" at bounding box center [483, 156] width 734 height 9
type textarea "Videos"
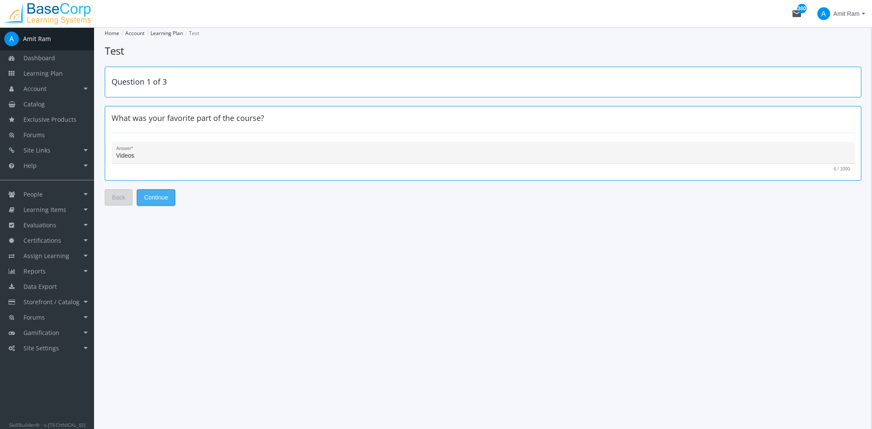
click at [168, 199] on button "Continue" at bounding box center [156, 197] width 38 height 16
click at [162, 157] on textarea "Answer *" at bounding box center [483, 156] width 734 height 9
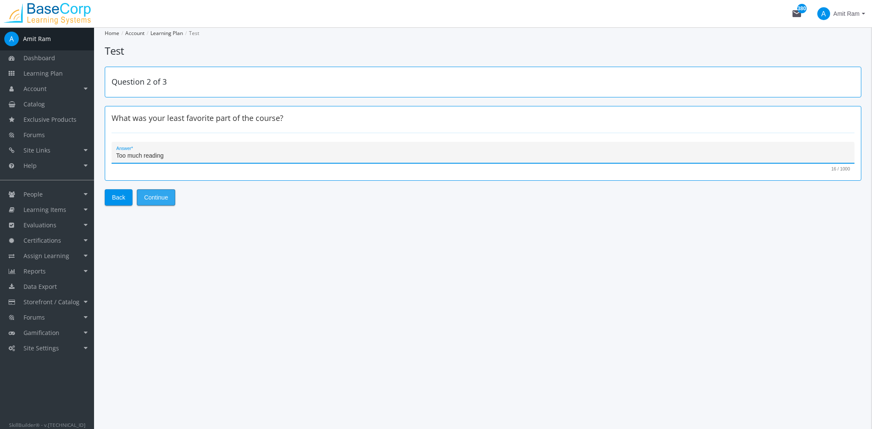
type textarea "Too much reading"
click at [159, 199] on span "Continue" at bounding box center [156, 197] width 24 height 15
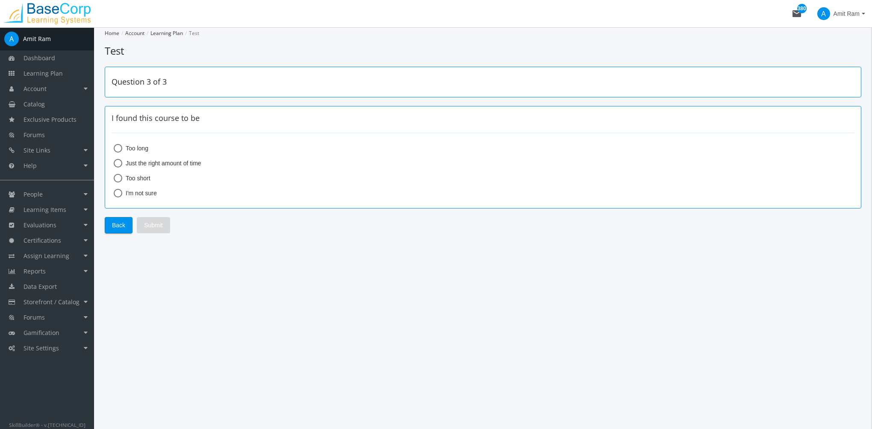
click at [142, 175] on span "Too short" at bounding box center [136, 178] width 28 height 9
click at [122, 176] on input "Too short" at bounding box center [118, 180] width 9 height 9
radio input "true"
click at [156, 222] on span "Submit" at bounding box center [153, 225] width 19 height 15
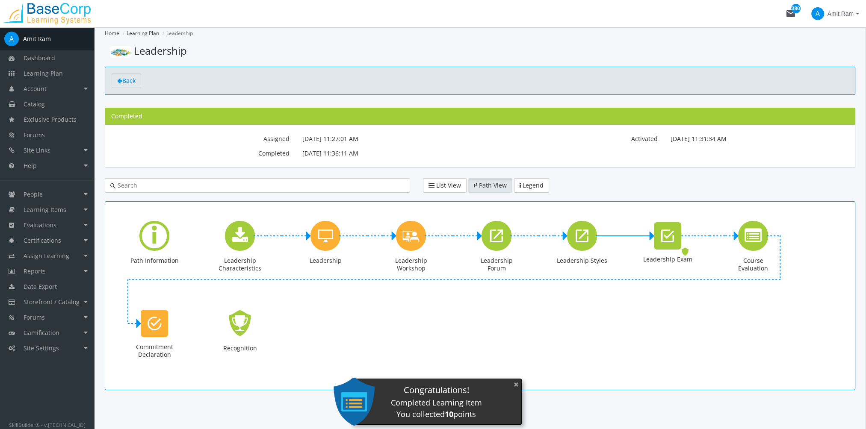
click at [516, 386] on button "×" at bounding box center [516, 385] width 14 height 18
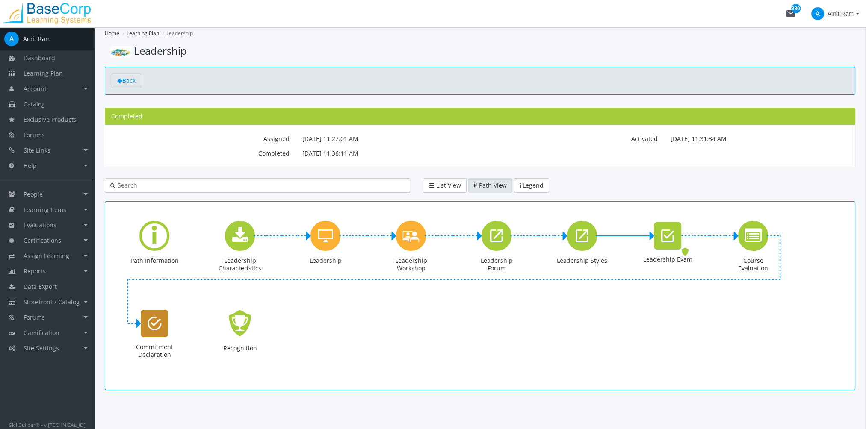
click at [156, 330] on icon "Commitment Declaration" at bounding box center [154, 323] width 14 height 17
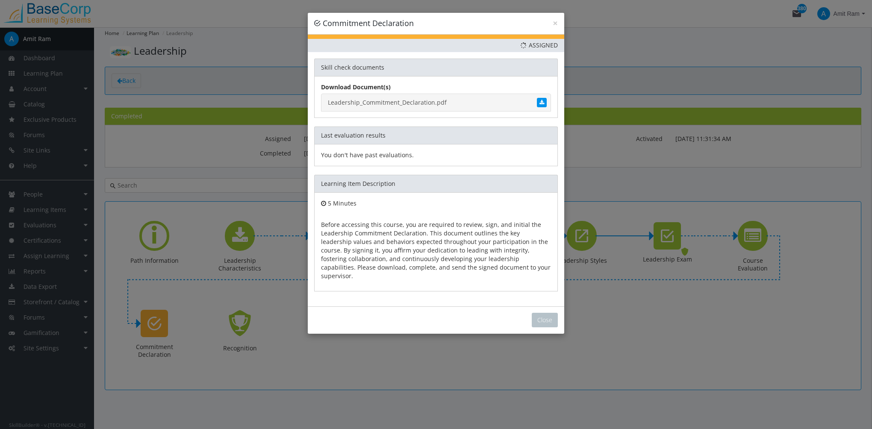
click at [409, 101] on link "Leadership_Commitment_Declaration.pdf" at bounding box center [436, 103] width 230 height 18
click at [544, 313] on button "Close" at bounding box center [545, 320] width 26 height 15
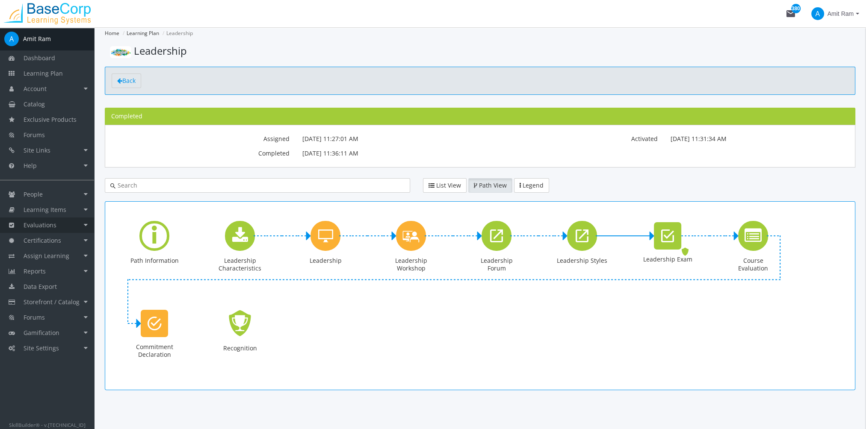
click at [67, 227] on link "Evaluations" at bounding box center [47, 225] width 94 height 15
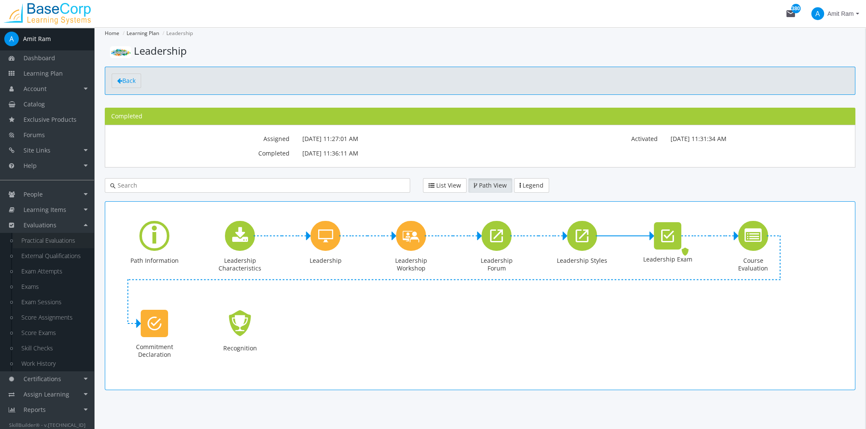
click at [67, 239] on link "Practical Evaluations" at bounding box center [53, 240] width 81 height 15
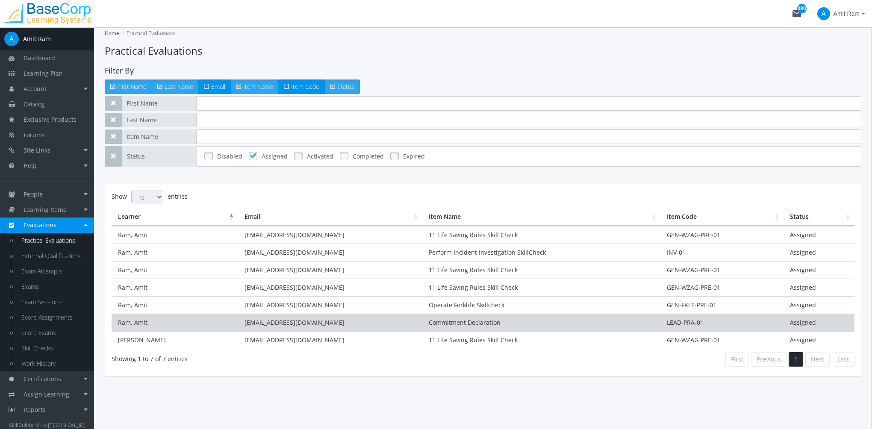
click at [398, 322] on td "amitr23@hotmail.com" at bounding box center [330, 323] width 184 height 18
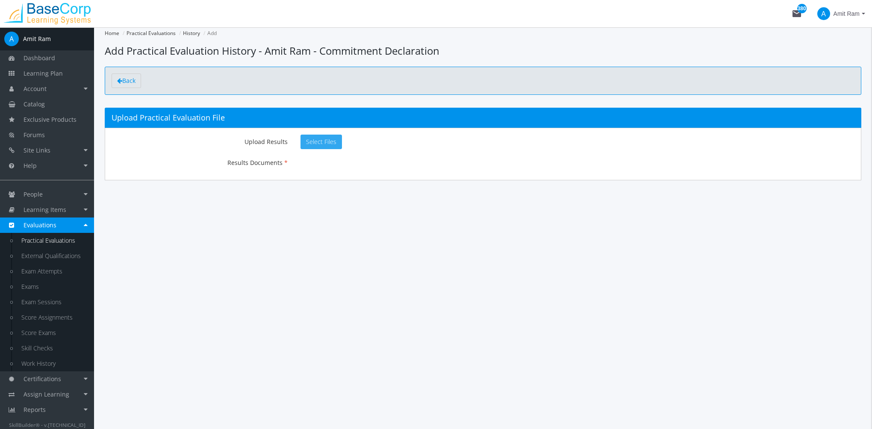
click at [313, 140] on span "Select Files" at bounding box center [321, 142] width 30 height 8
type input "C:\fakepath\Getting Started Guide.pdf"
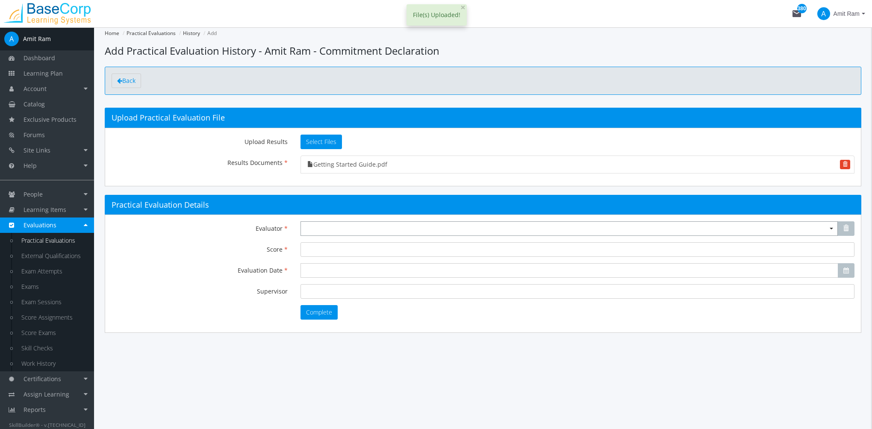
click at [317, 227] on span "Select box activate" at bounding box center [569, 228] width 537 height 15
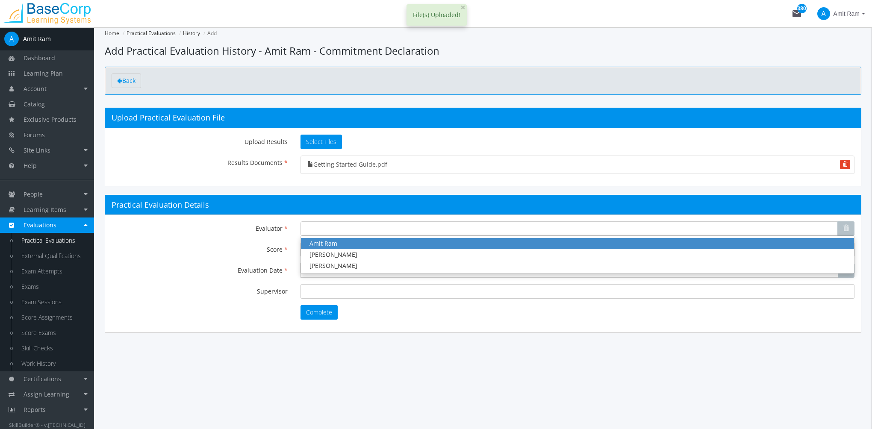
click at [332, 245] on span "Amit Ram" at bounding box center [323, 243] width 28 height 8
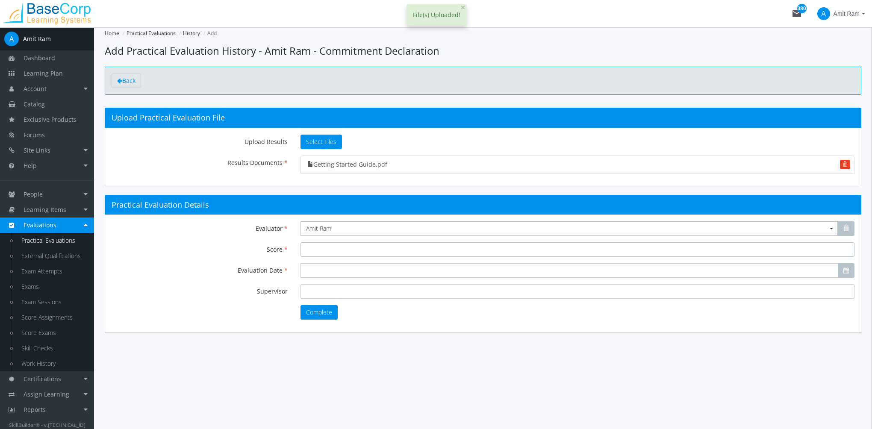
click at [329, 248] on input "Score" at bounding box center [578, 249] width 554 height 15
type input "100"
click at [345, 265] on input "Evaluation Date" at bounding box center [570, 270] width 538 height 15
click at [381, 311] on span "05" at bounding box center [384, 309] width 7 height 8
type input "2025-09-05"
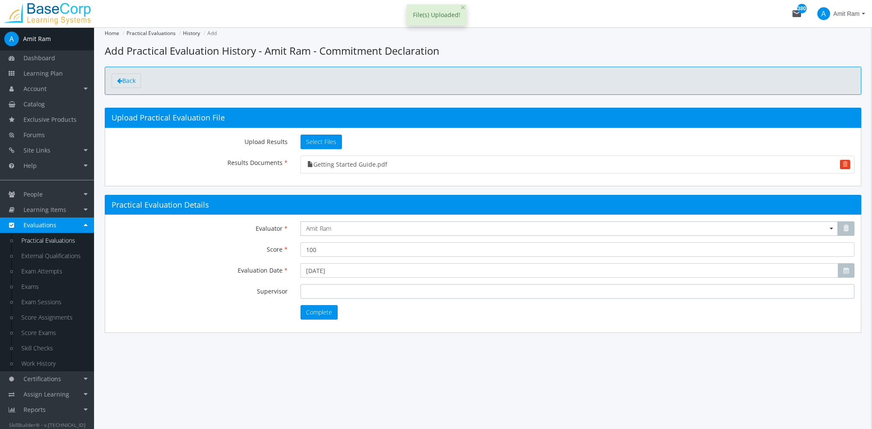
click at [349, 284] on input "Supervisor" at bounding box center [578, 291] width 554 height 15
type input "Amit"
click at [336, 310] on button "Complete" at bounding box center [319, 312] width 37 height 15
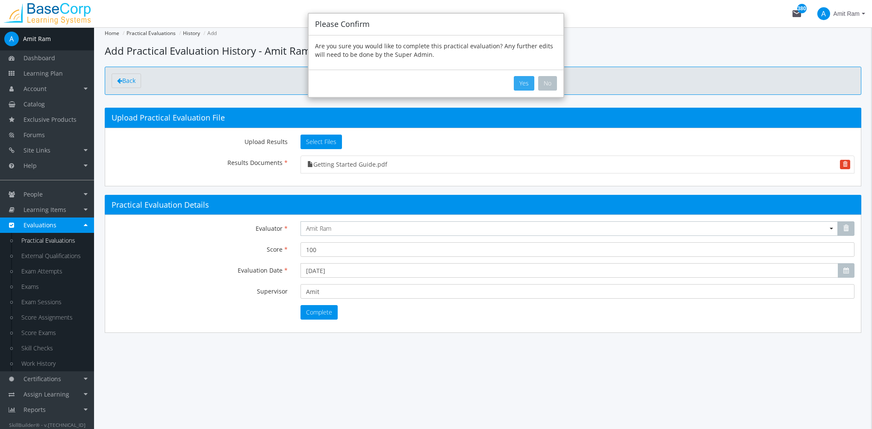
click at [524, 83] on button "Yes" at bounding box center [524, 83] width 21 height 15
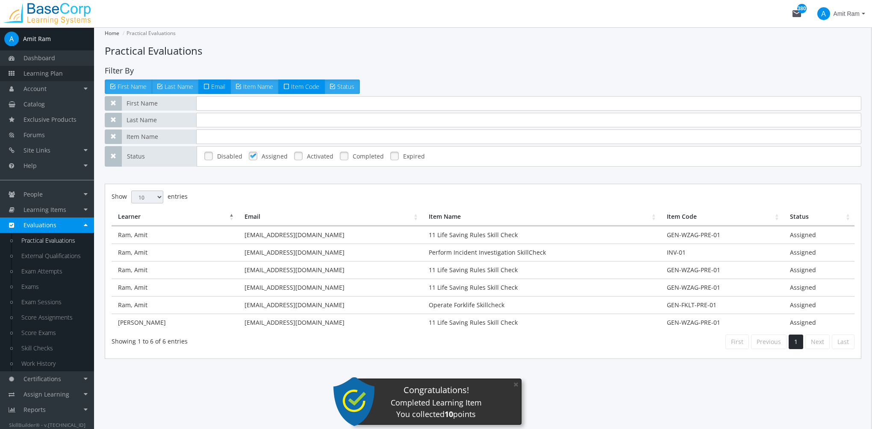
click at [49, 73] on span "Learning Plan" at bounding box center [43, 73] width 39 height 8
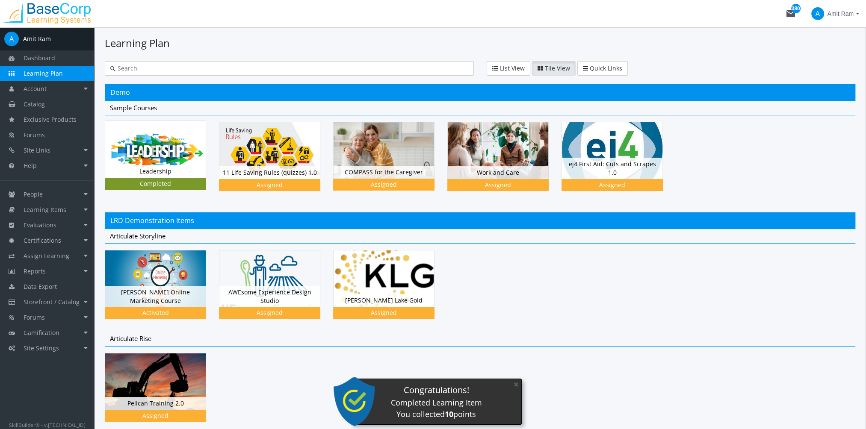
click at [165, 162] on img at bounding box center [155, 149] width 100 height 56
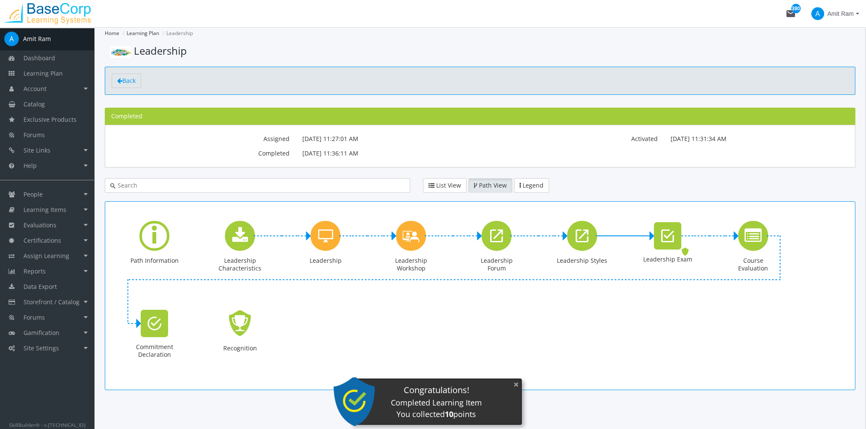
click at [517, 385] on button "×" at bounding box center [516, 385] width 14 height 18
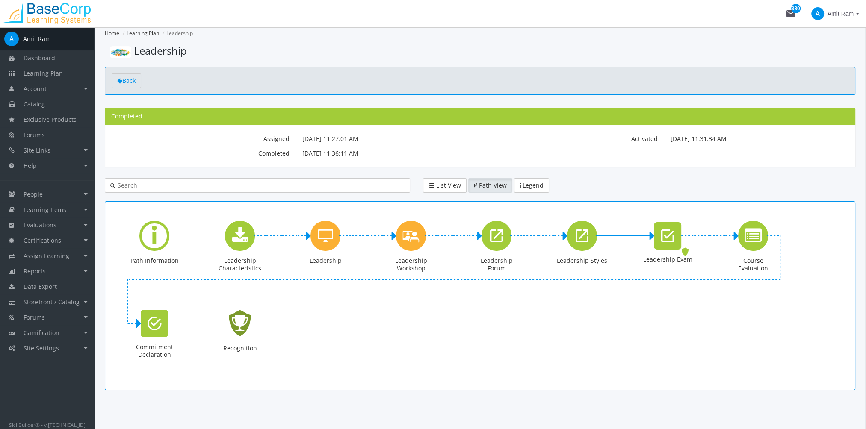
click at [247, 320] on icon "Recognition - Completed" at bounding box center [239, 323] width 27 height 39
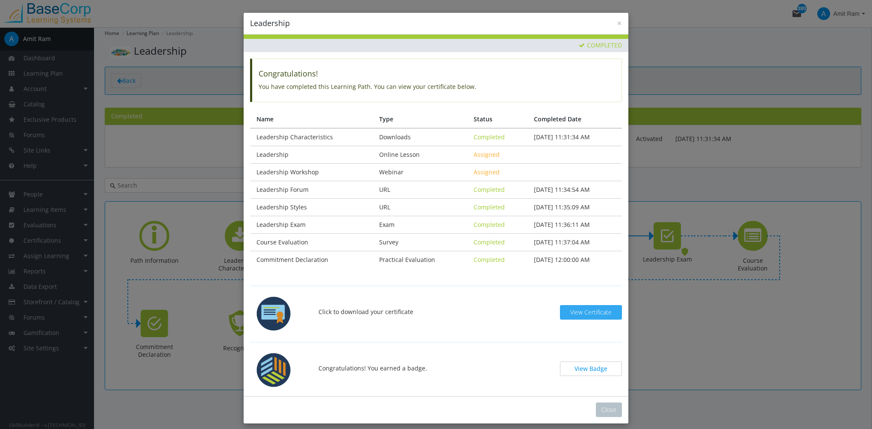
click at [592, 312] on span "View Certificate" at bounding box center [590, 312] width 41 height 8
click at [581, 373] on button "View Badge" at bounding box center [591, 369] width 62 height 15
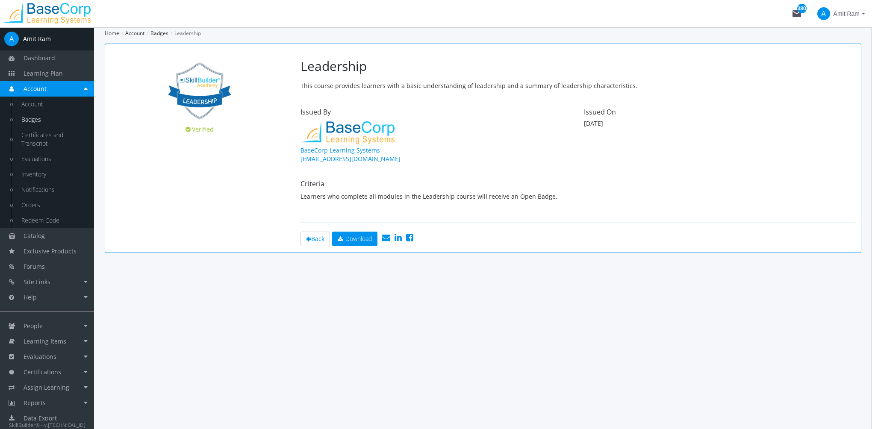
click at [400, 237] on icon at bounding box center [398, 237] width 7 height 9
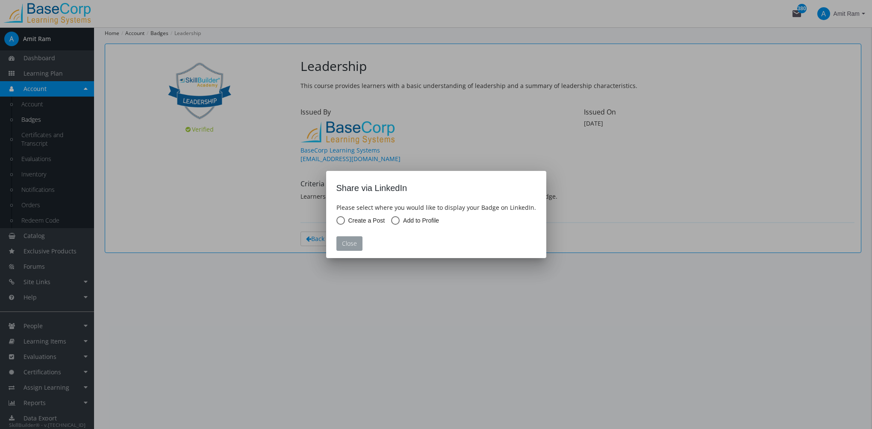
click at [359, 243] on button "Close" at bounding box center [349, 243] width 26 height 15
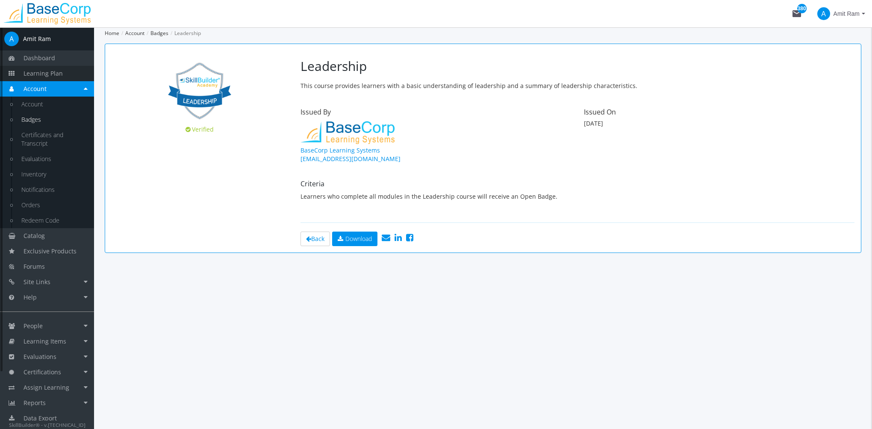
click at [55, 74] on span "Learning Plan" at bounding box center [43, 73] width 39 height 8
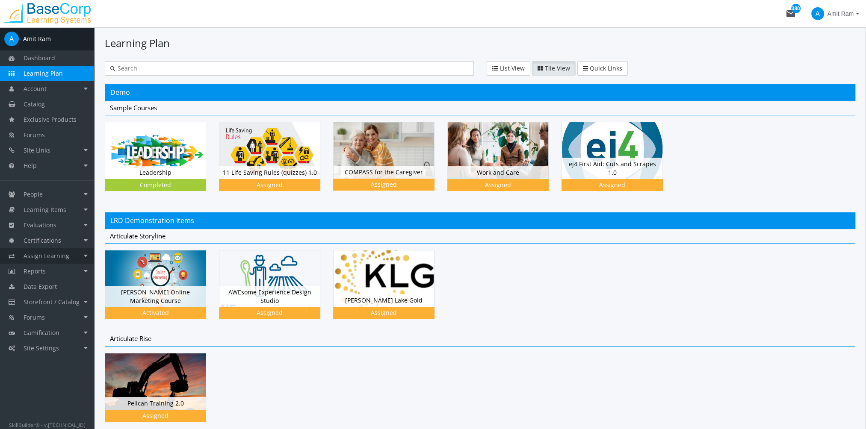
click at [65, 256] on span "Assign Learning" at bounding box center [47, 256] width 46 height 8
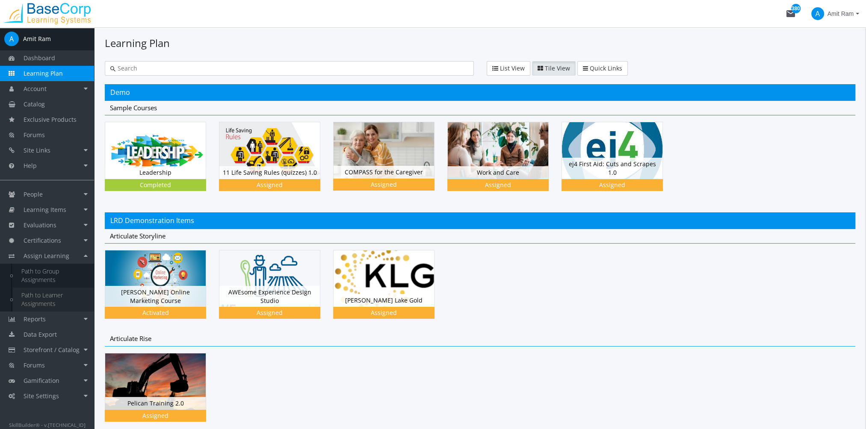
click at [71, 299] on link "Path to Learner Assignments" at bounding box center [53, 300] width 81 height 24
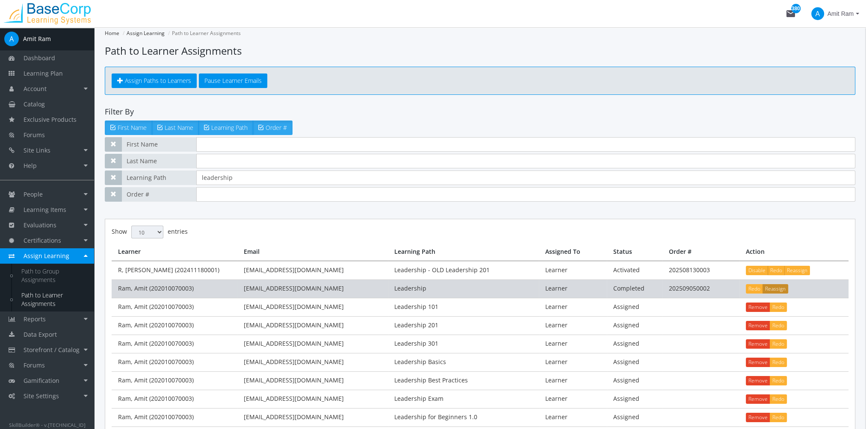
click at [781, 287] on button "Reassign" at bounding box center [775, 288] width 26 height 9
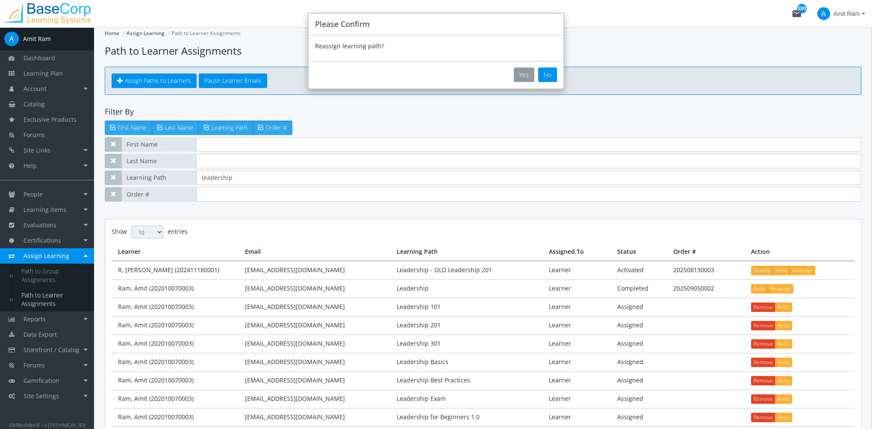
click at [528, 70] on button "Yes" at bounding box center [524, 75] width 21 height 15
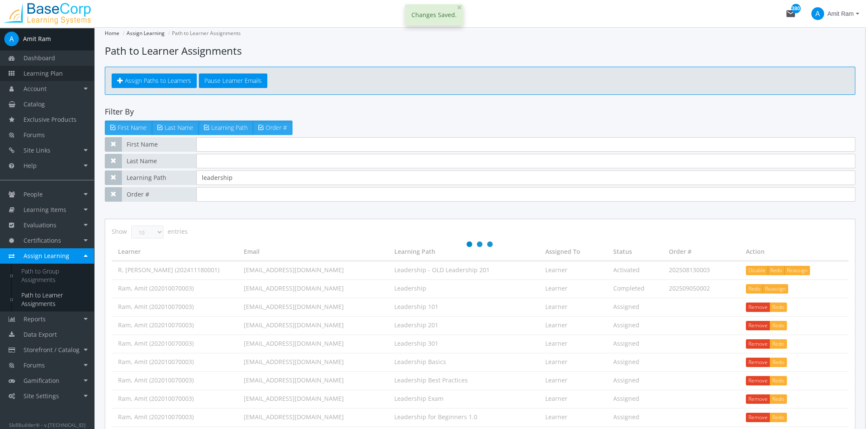
click at [56, 72] on span "Learning Plan" at bounding box center [43, 73] width 39 height 8
